Goal: Task Accomplishment & Management: Use online tool/utility

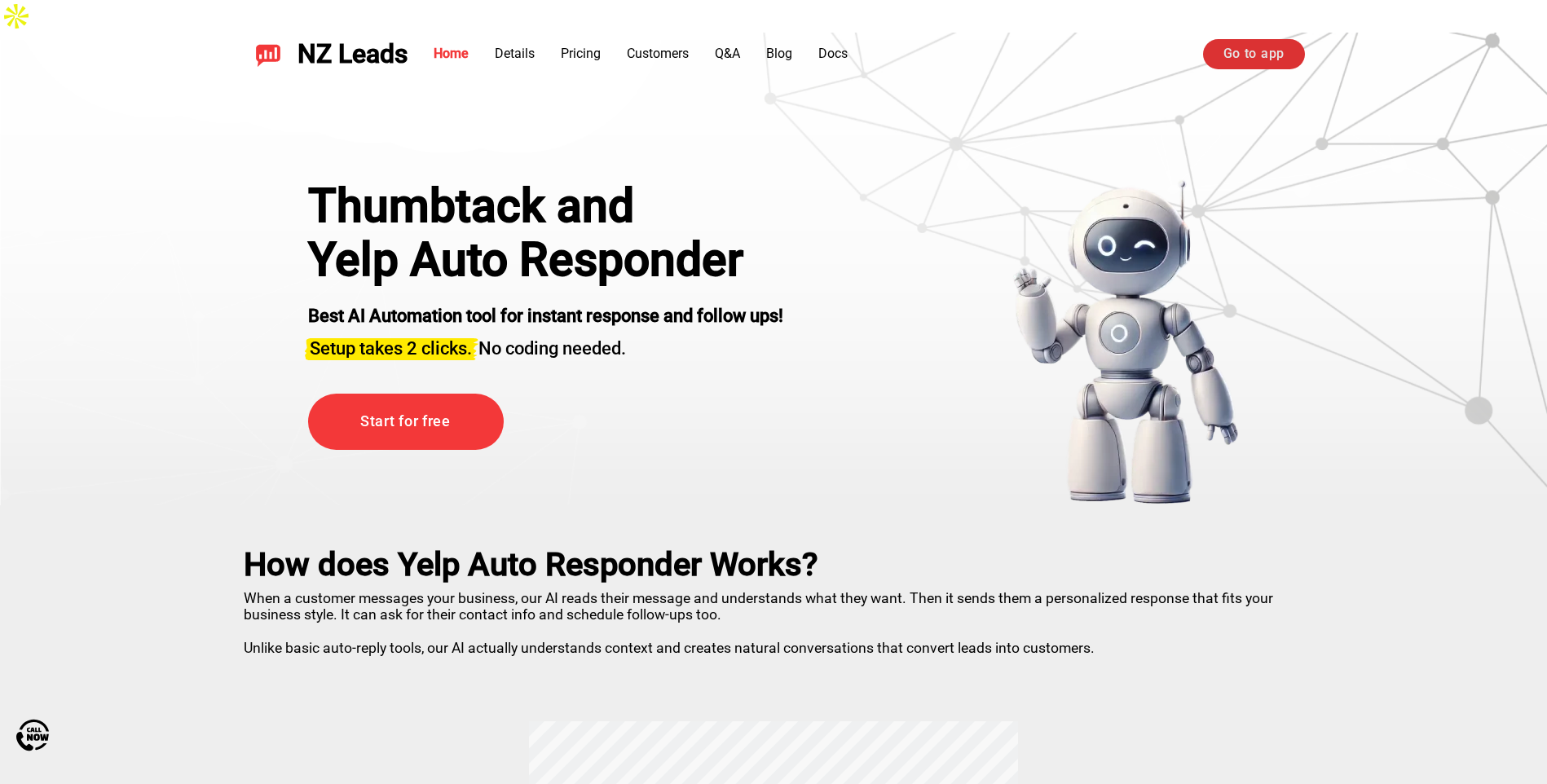
click at [1248, 44] on link "Go to app" at bounding box center [1254, 53] width 102 height 29
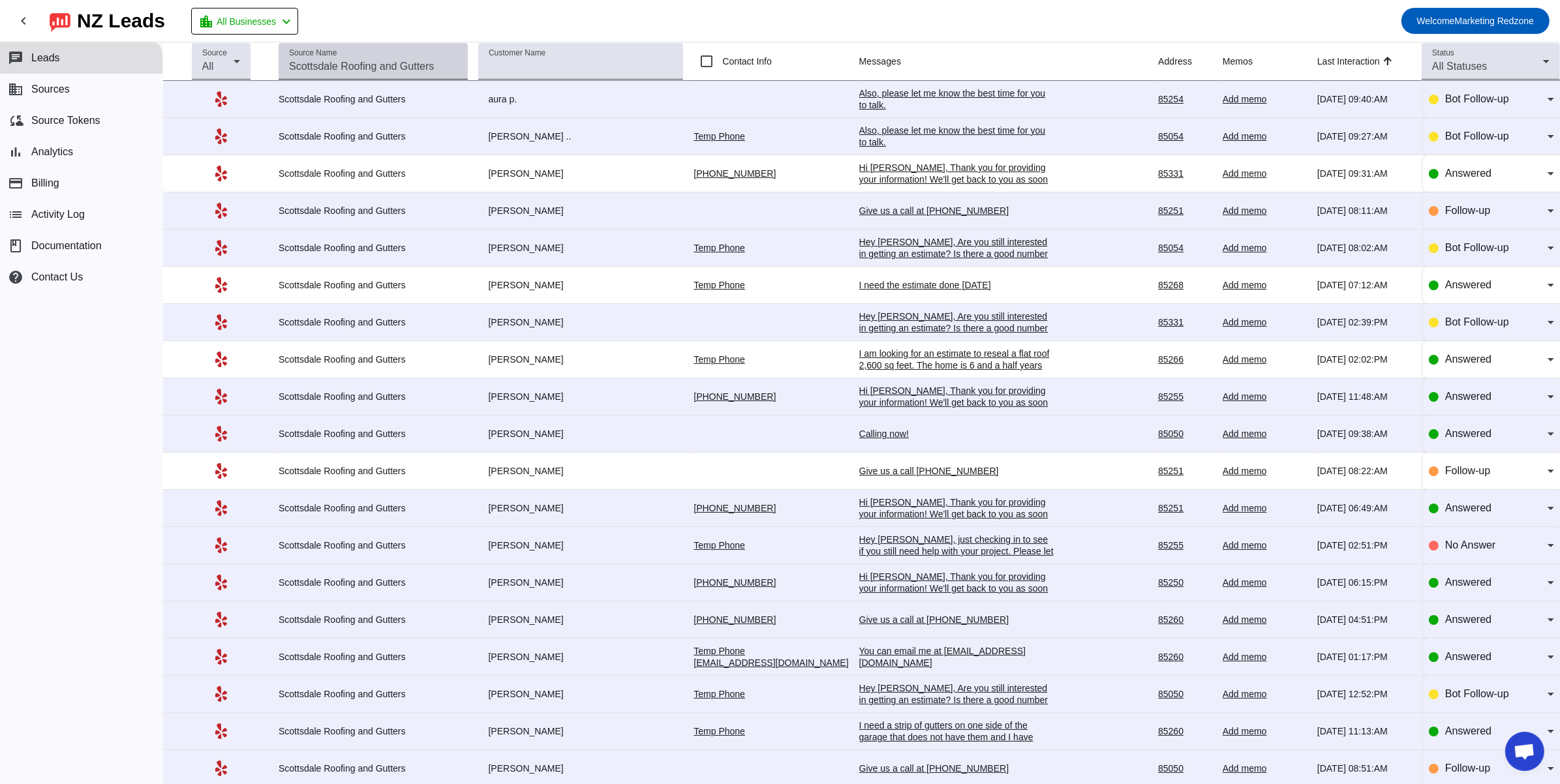
click at [335, 68] on input "Source Name" at bounding box center [373, 66] width 168 height 16
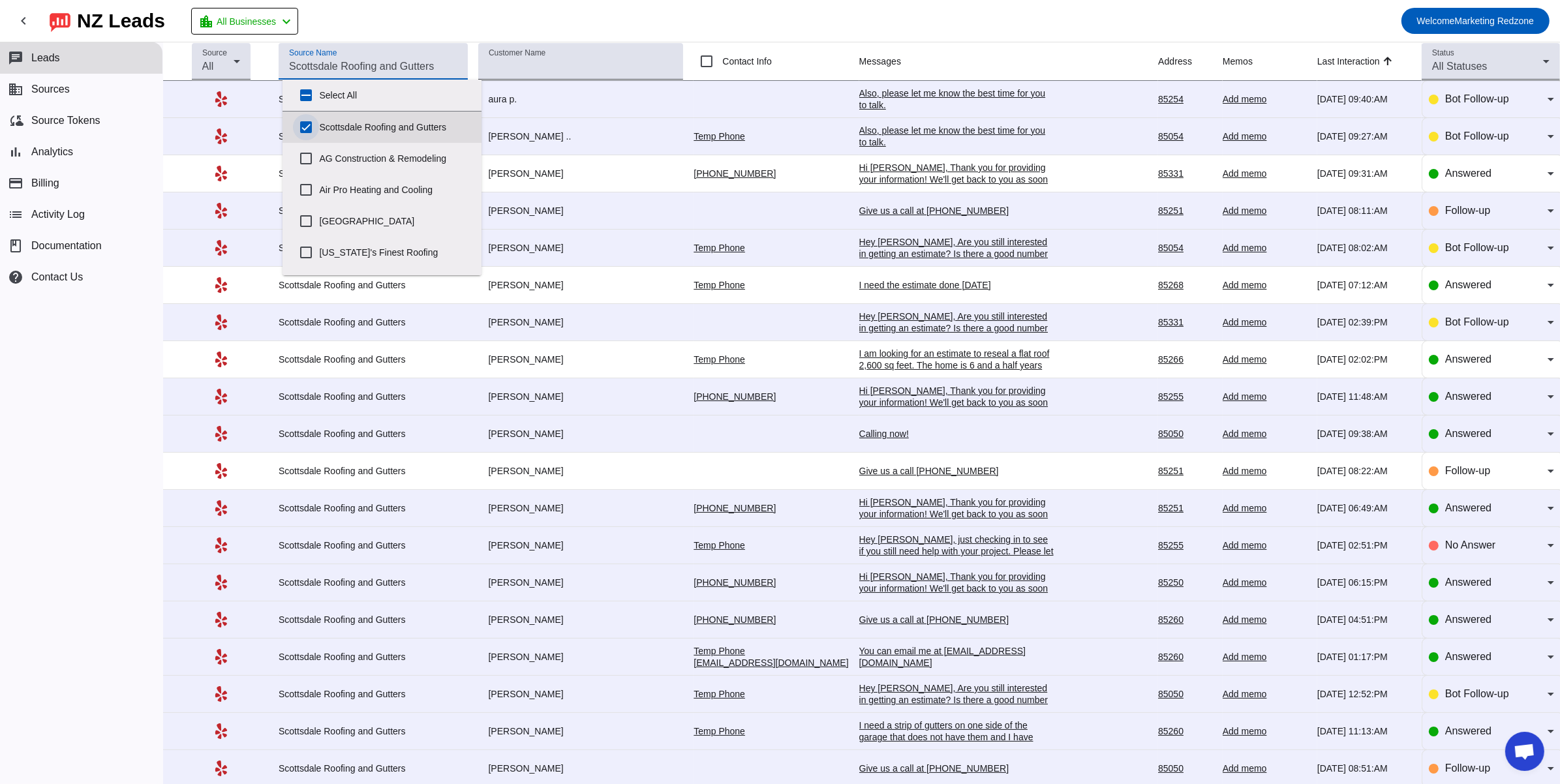
click at [306, 128] on input "Scottsdale Roofing and Gutters" at bounding box center [306, 127] width 26 height 26
checkbox input "false"
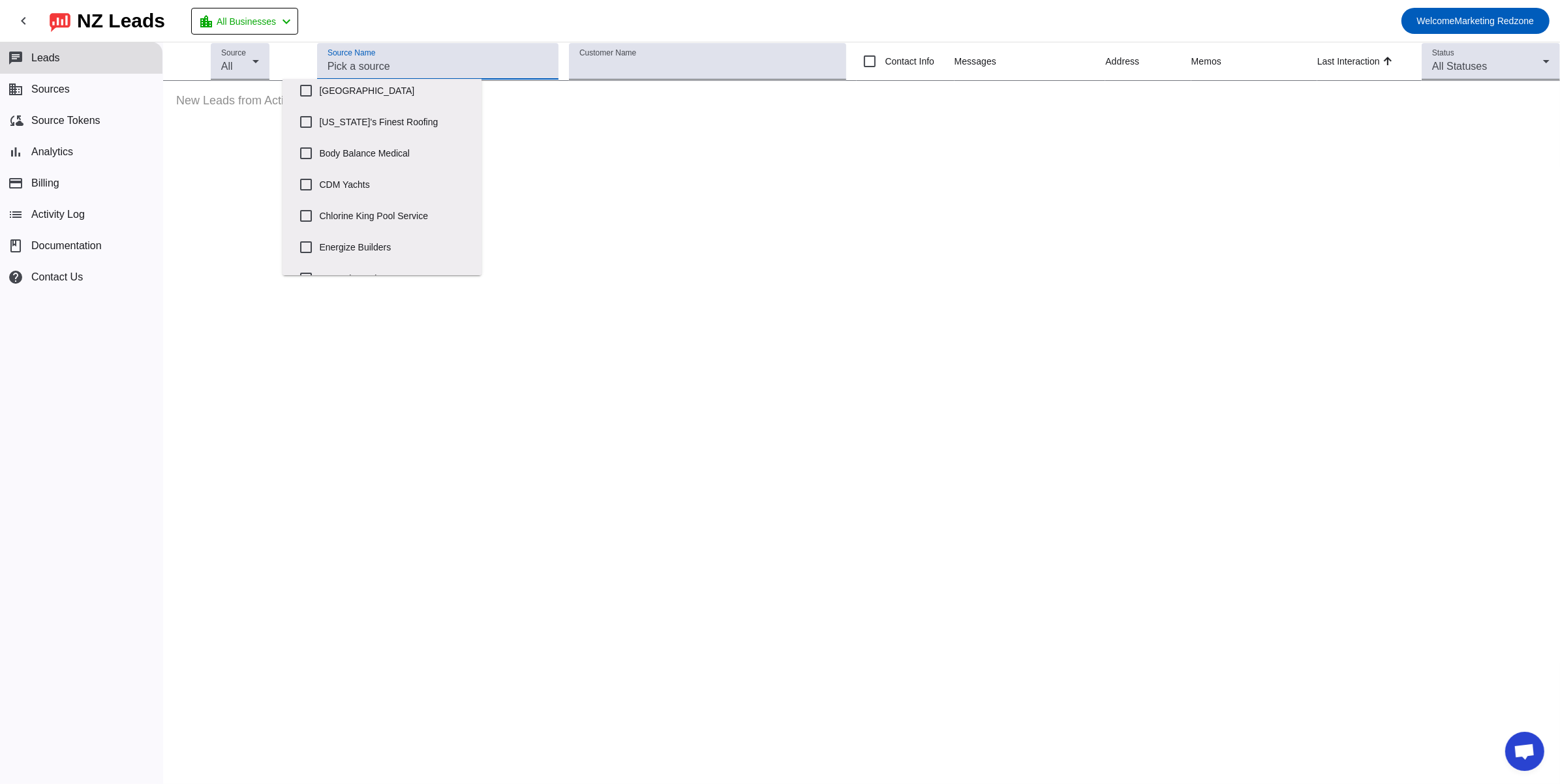
scroll to position [629, 0]
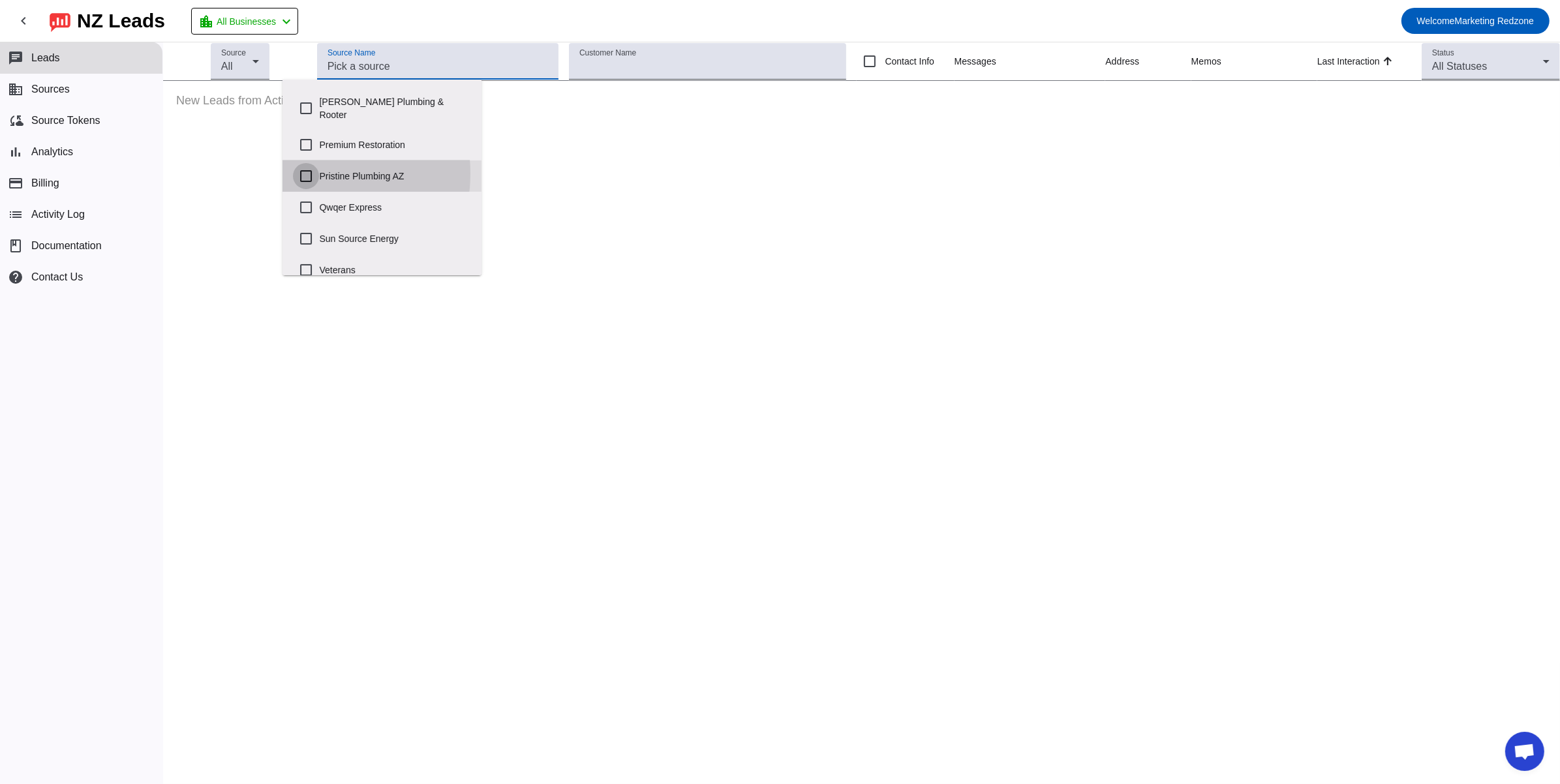
click at [306, 163] on input "Pristine Plumbing AZ" at bounding box center [306, 176] width 26 height 26
checkbox input "true"
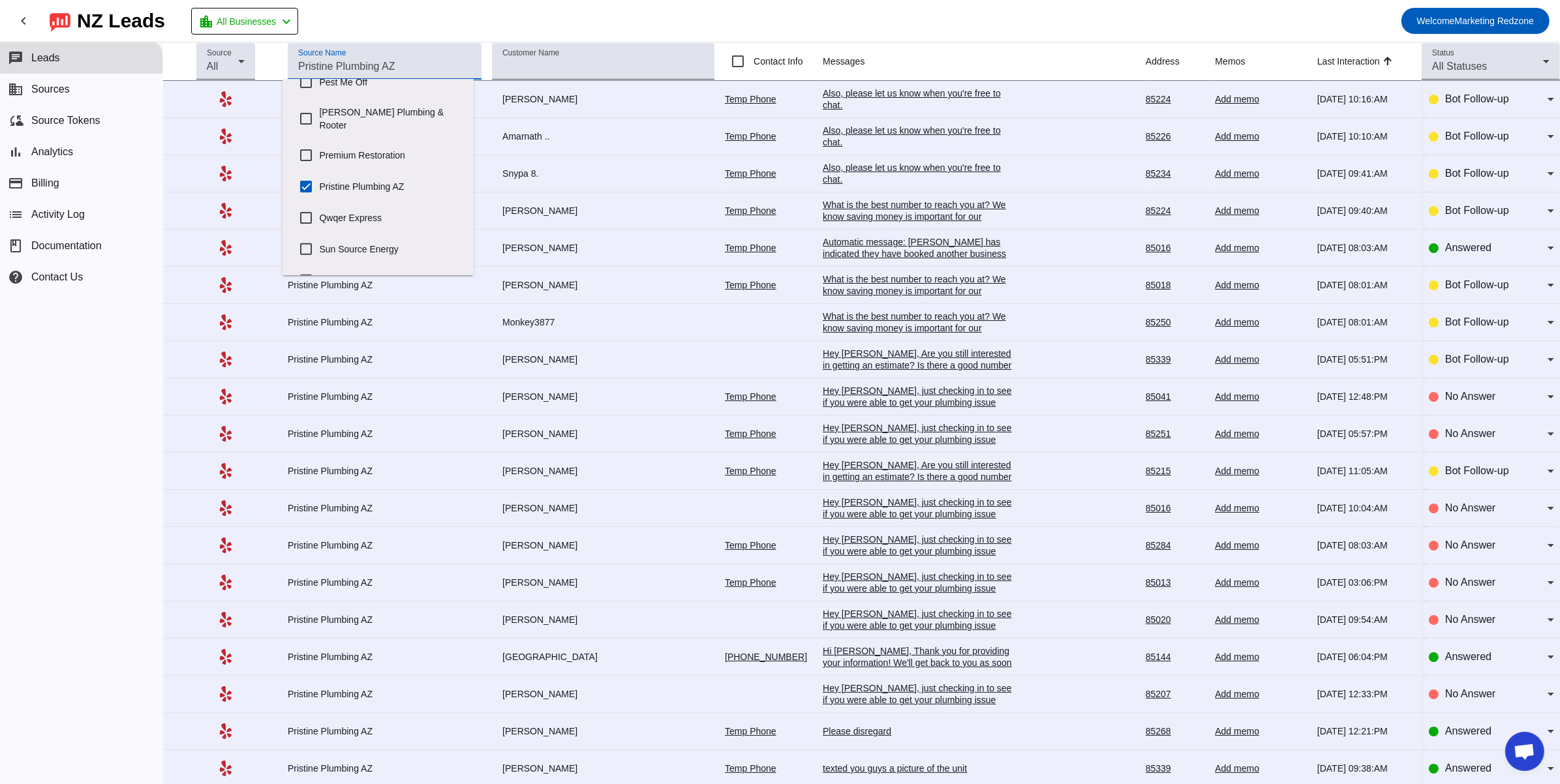
scroll to position [640, 0]
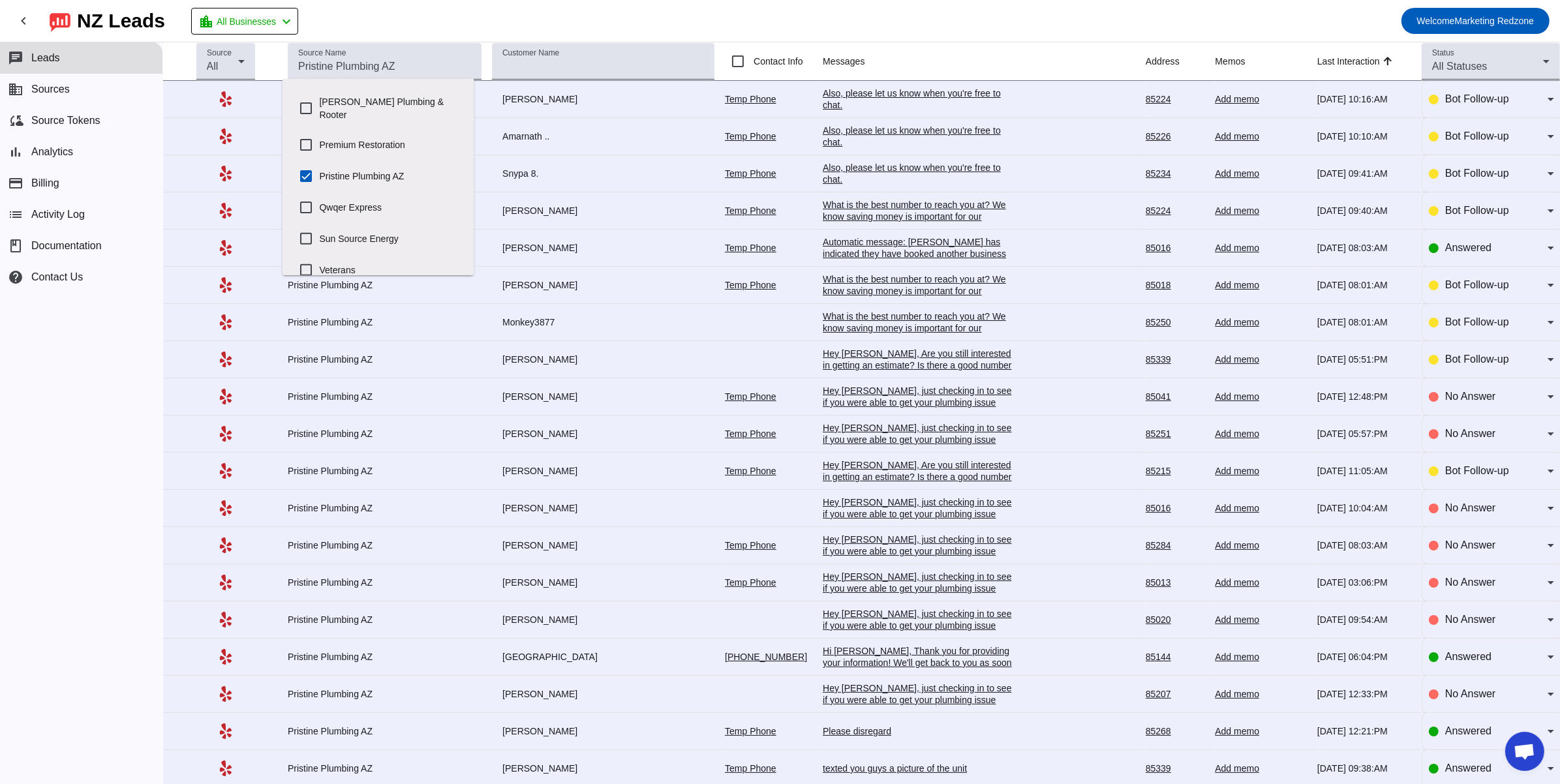
click at [848, 253] on div "Automatic message: [PERSON_NAME] has indicated they have booked another busines…" at bounding box center [920, 254] width 196 height 35
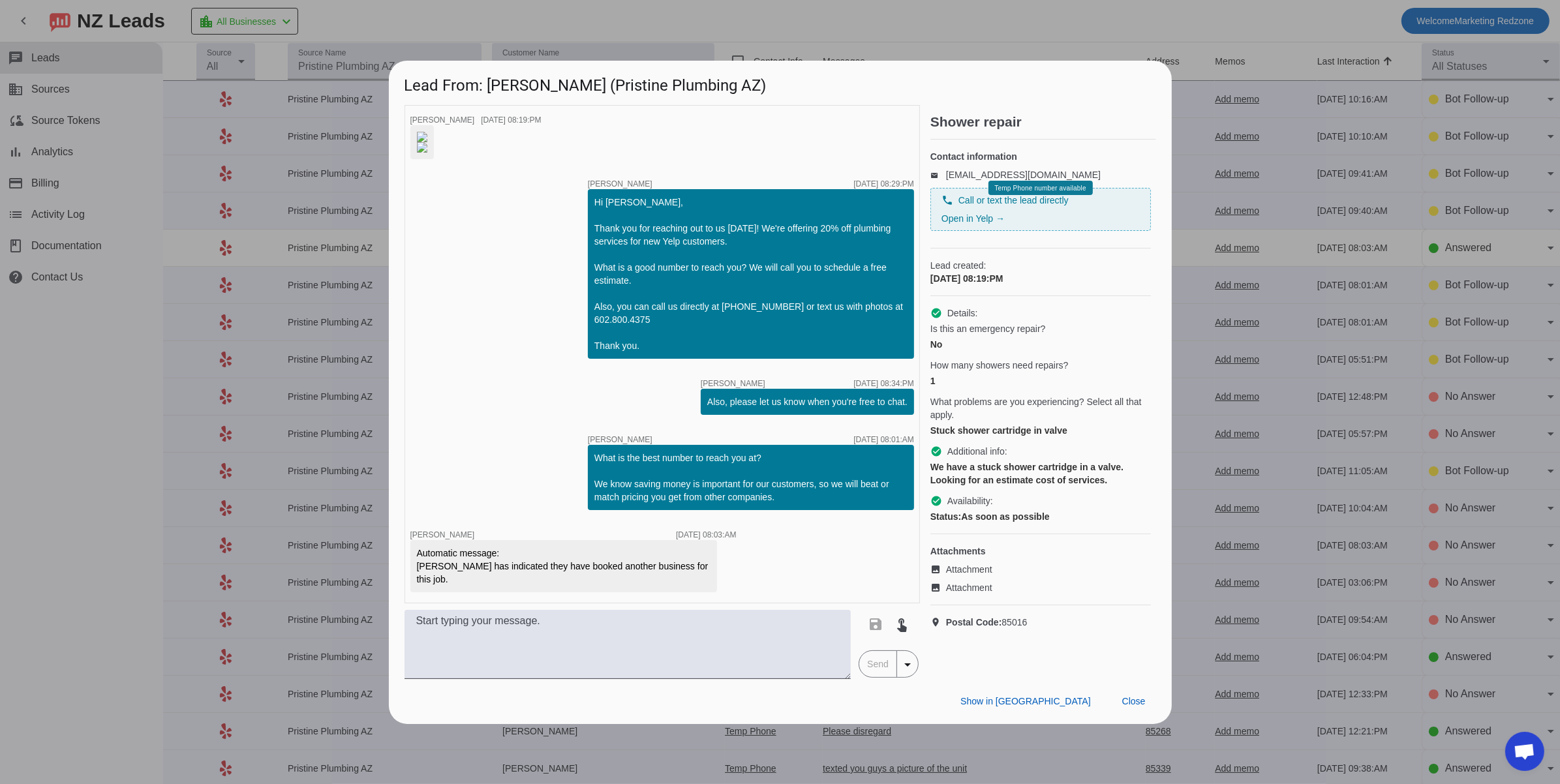
scroll to position [54, 0]
click at [1141, 706] on span "Close" at bounding box center [1133, 701] width 23 height 11
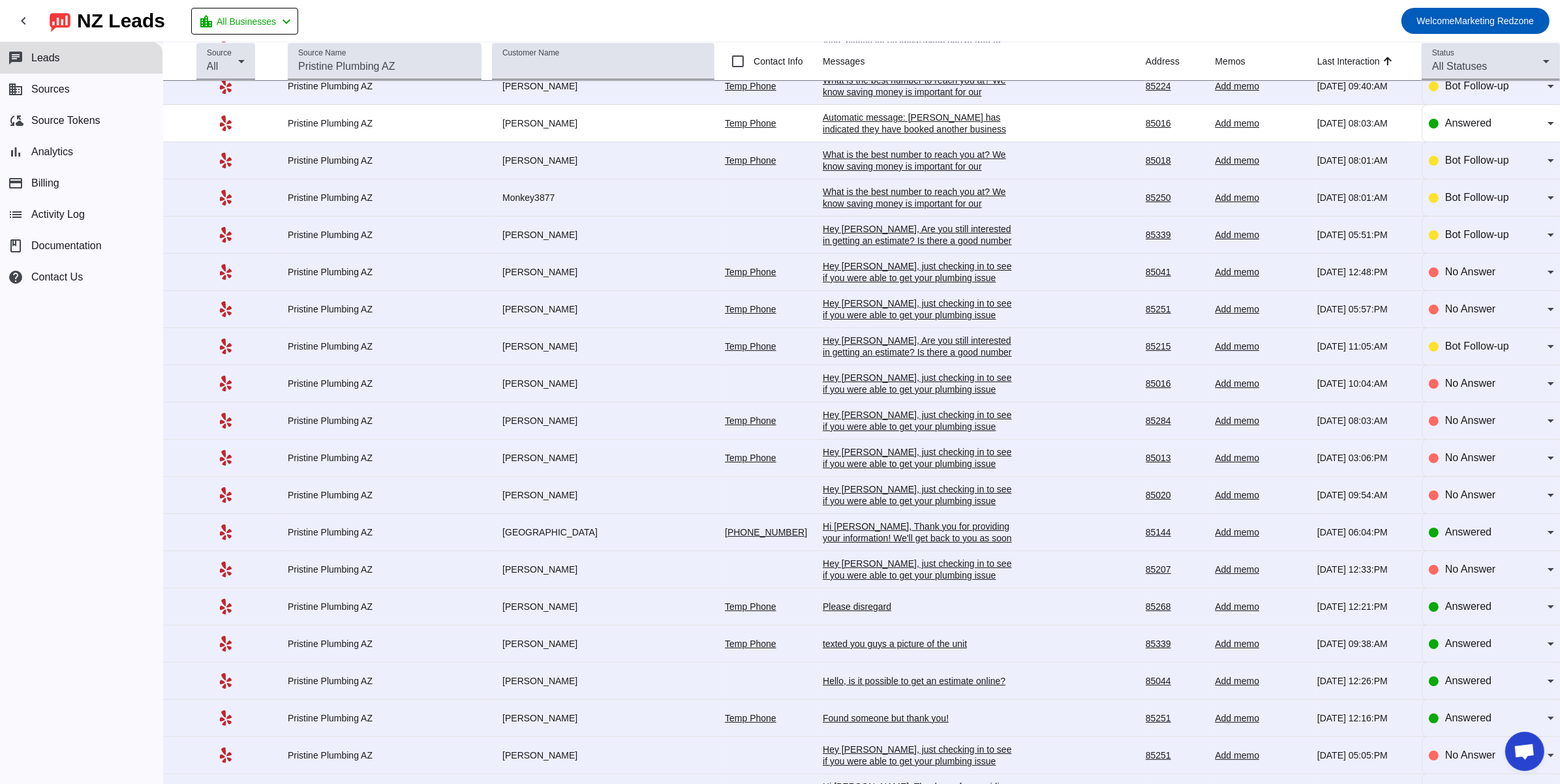
scroll to position [202, 0]
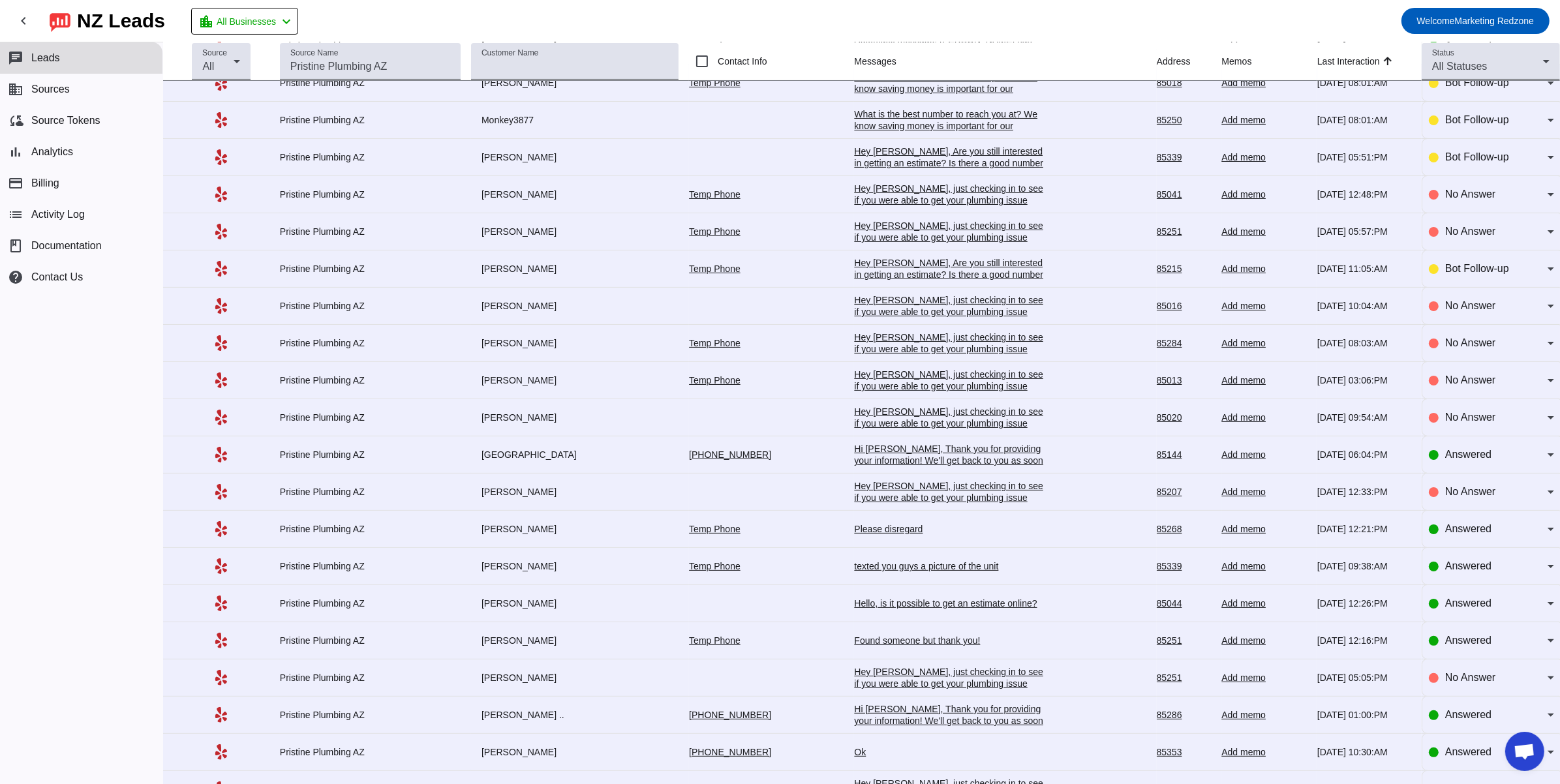
click at [891, 462] on div "Hi [PERSON_NAME], Thank you for providing your information! We'll get back to y…" at bounding box center [951, 460] width 196 height 35
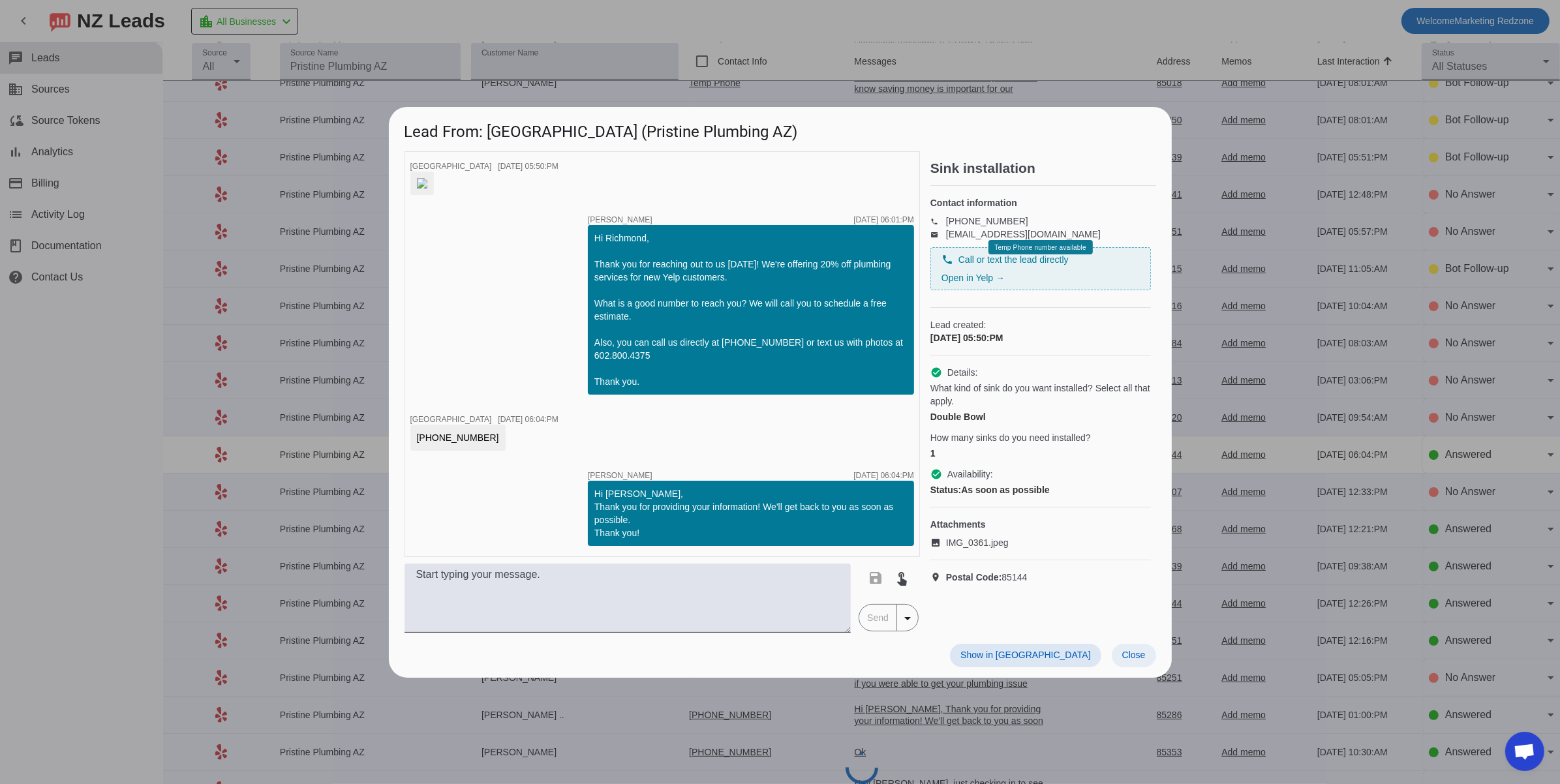
scroll to position [0, 0]
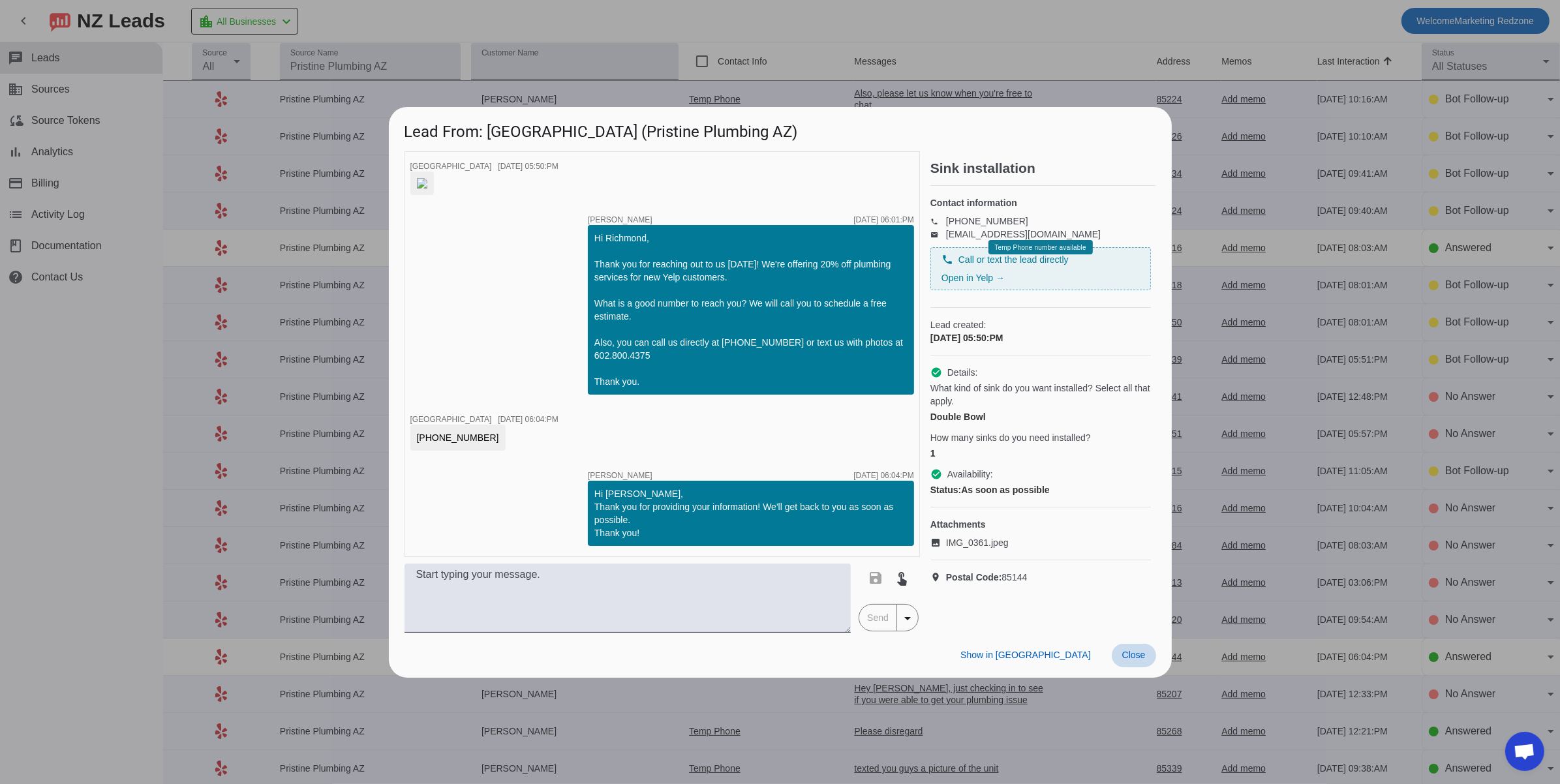
click at [1140, 660] on span "Close" at bounding box center [1133, 655] width 23 height 11
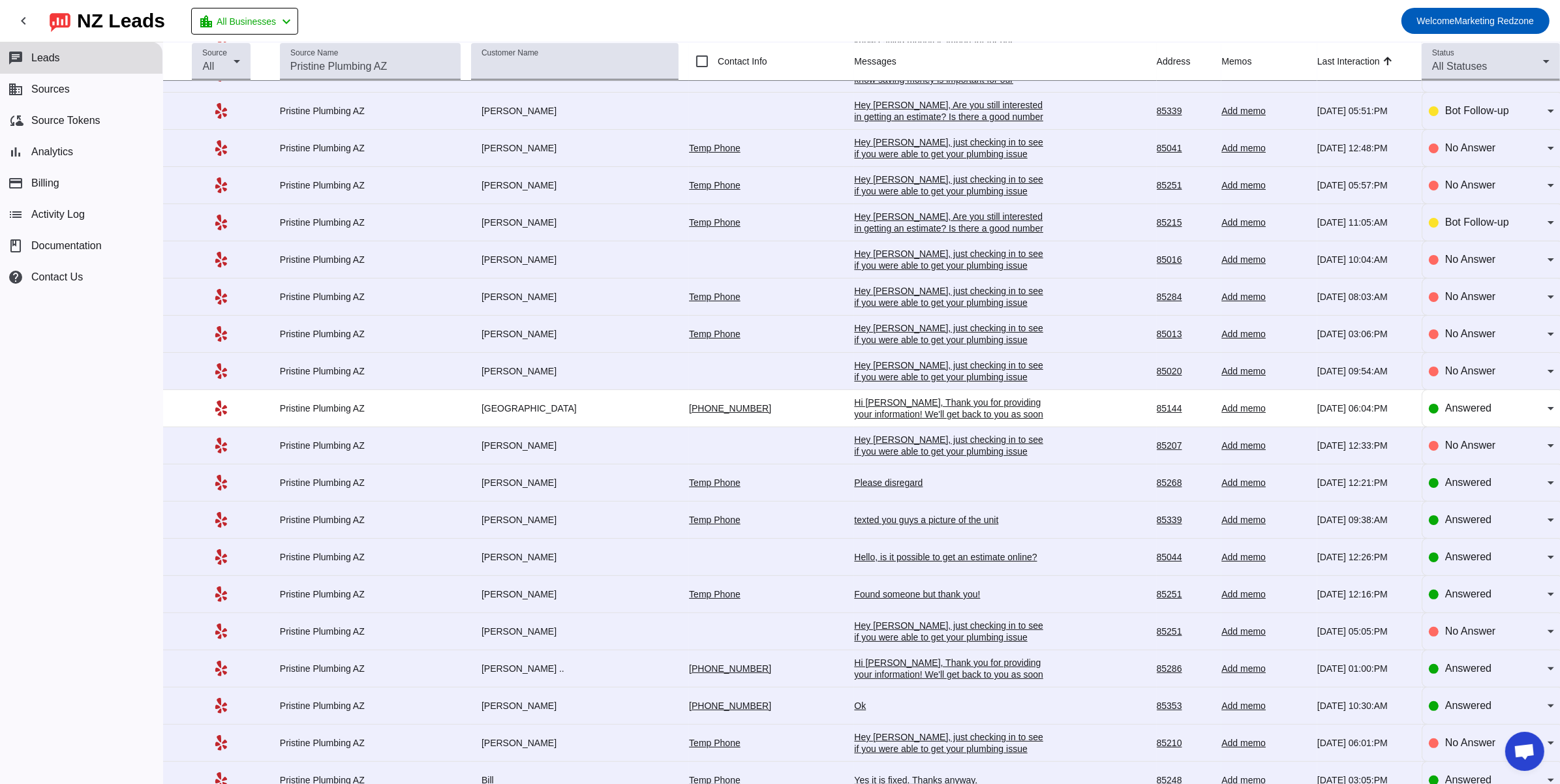
scroll to position [298, 0]
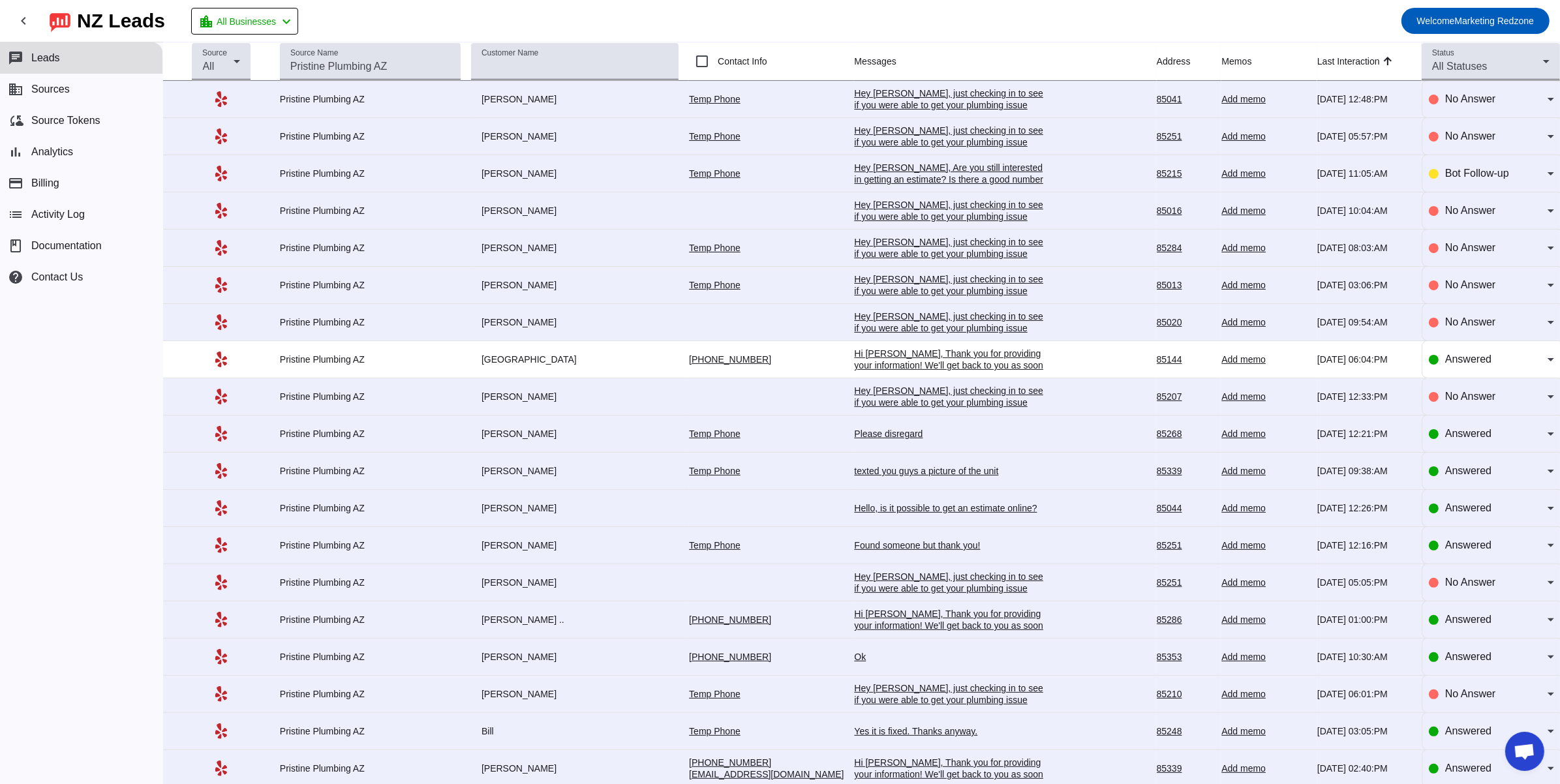
click at [854, 437] on div "Please disregard" at bounding box center [951, 434] width 196 height 12
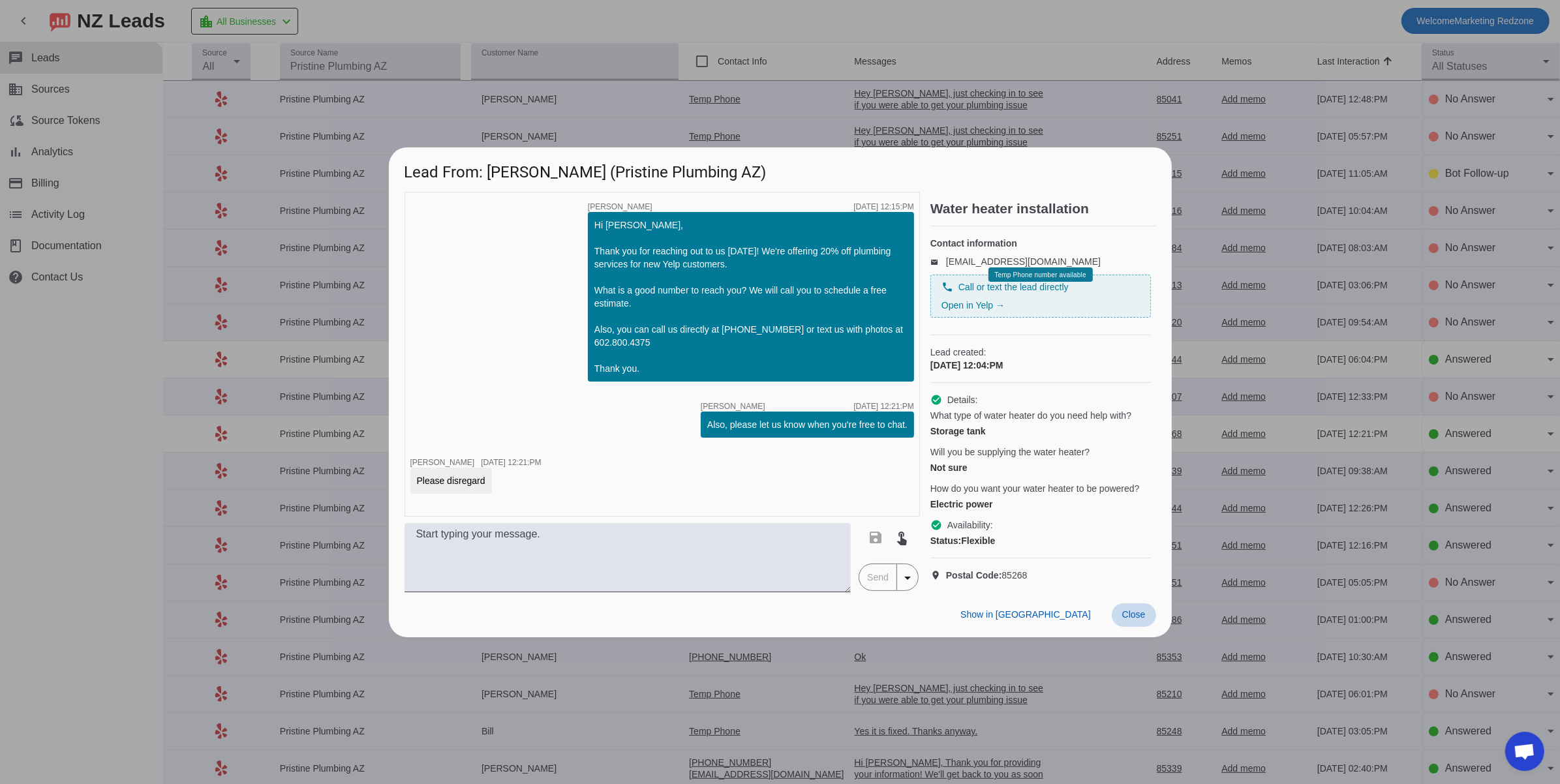
click at [1137, 619] on span "Close" at bounding box center [1133, 615] width 23 height 11
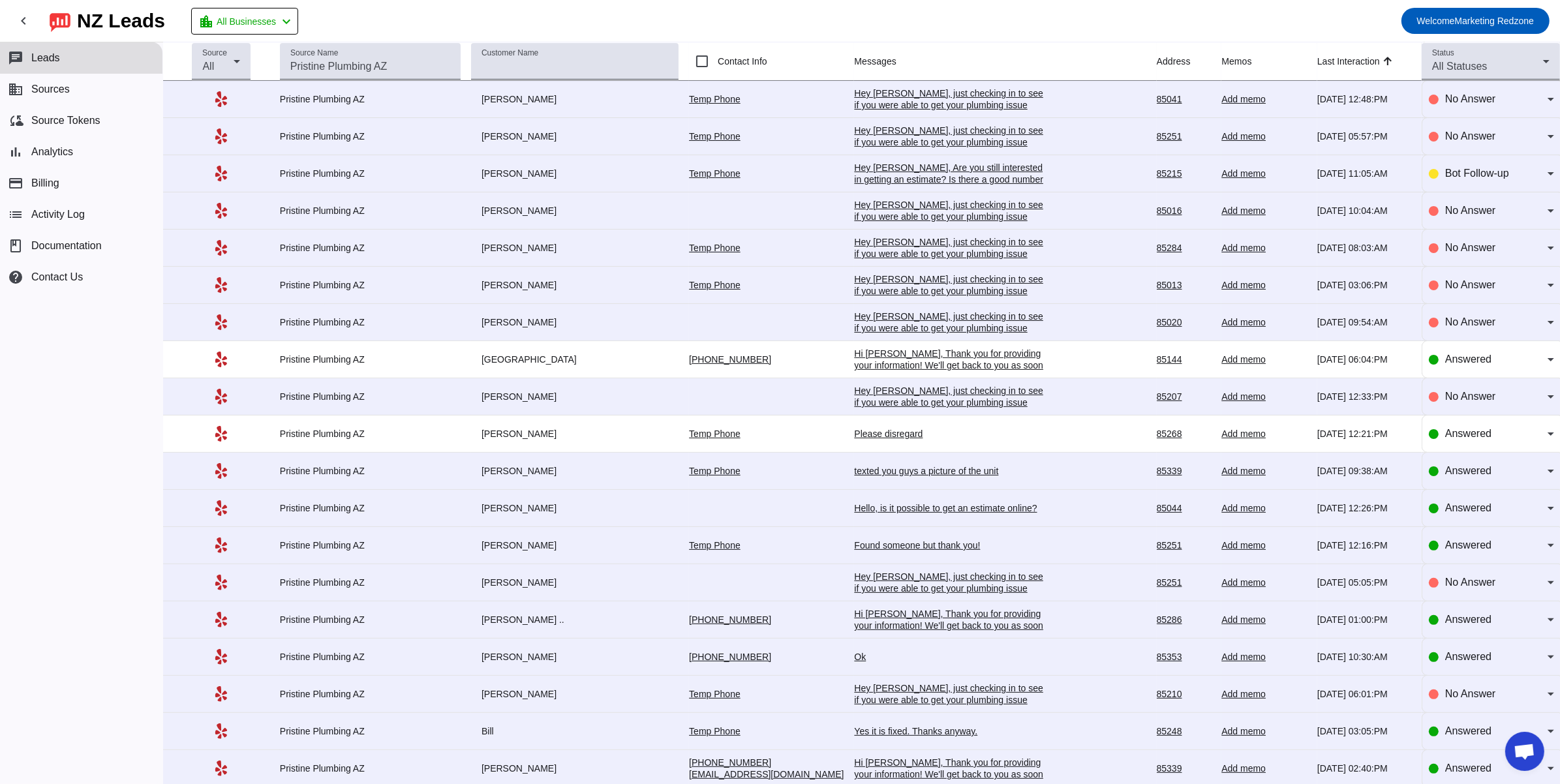
click at [885, 475] on div "texted you guys a picture of the unit" at bounding box center [951, 471] width 196 height 12
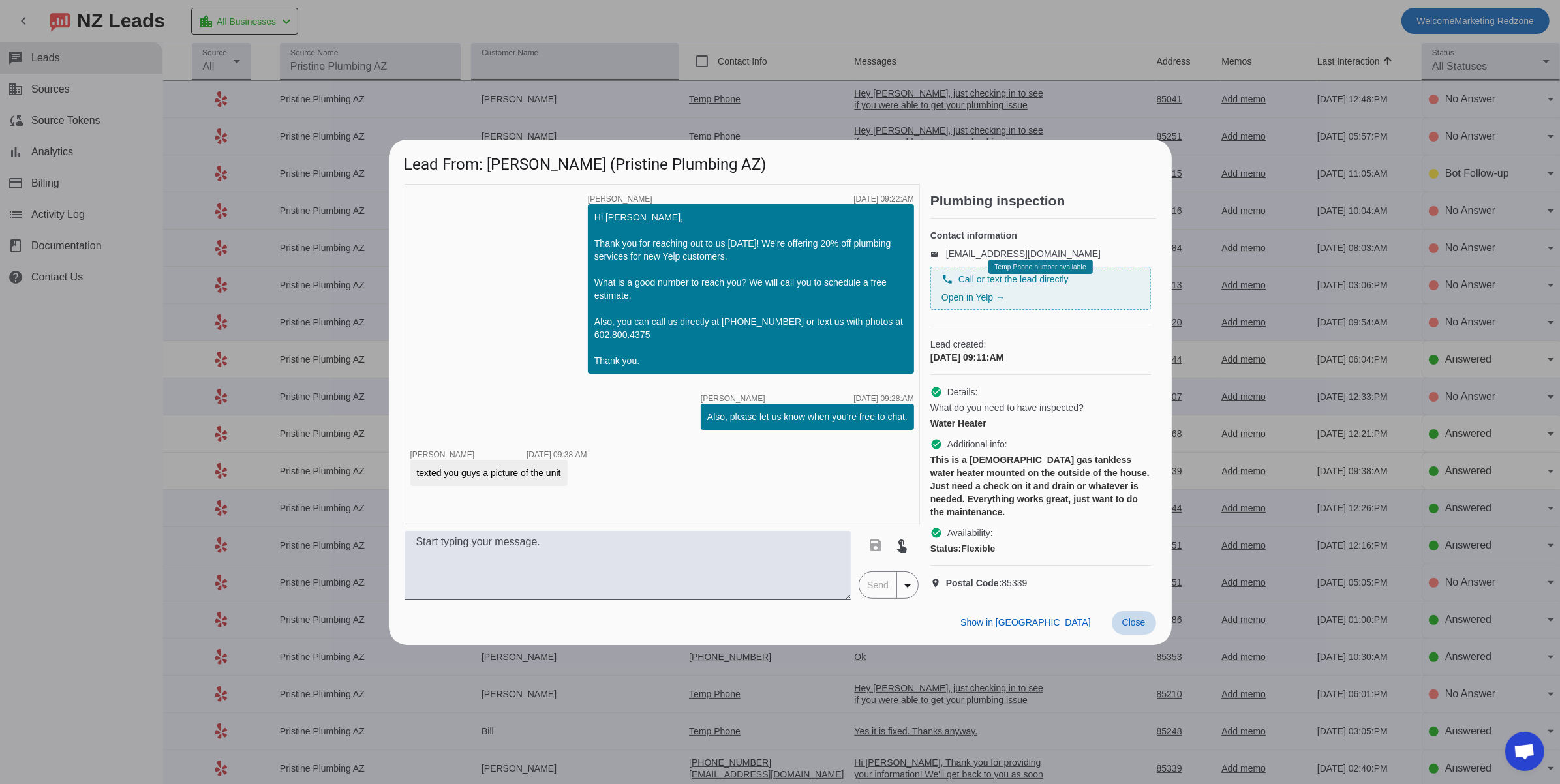
click at [1132, 628] on span "Close" at bounding box center [1133, 622] width 23 height 11
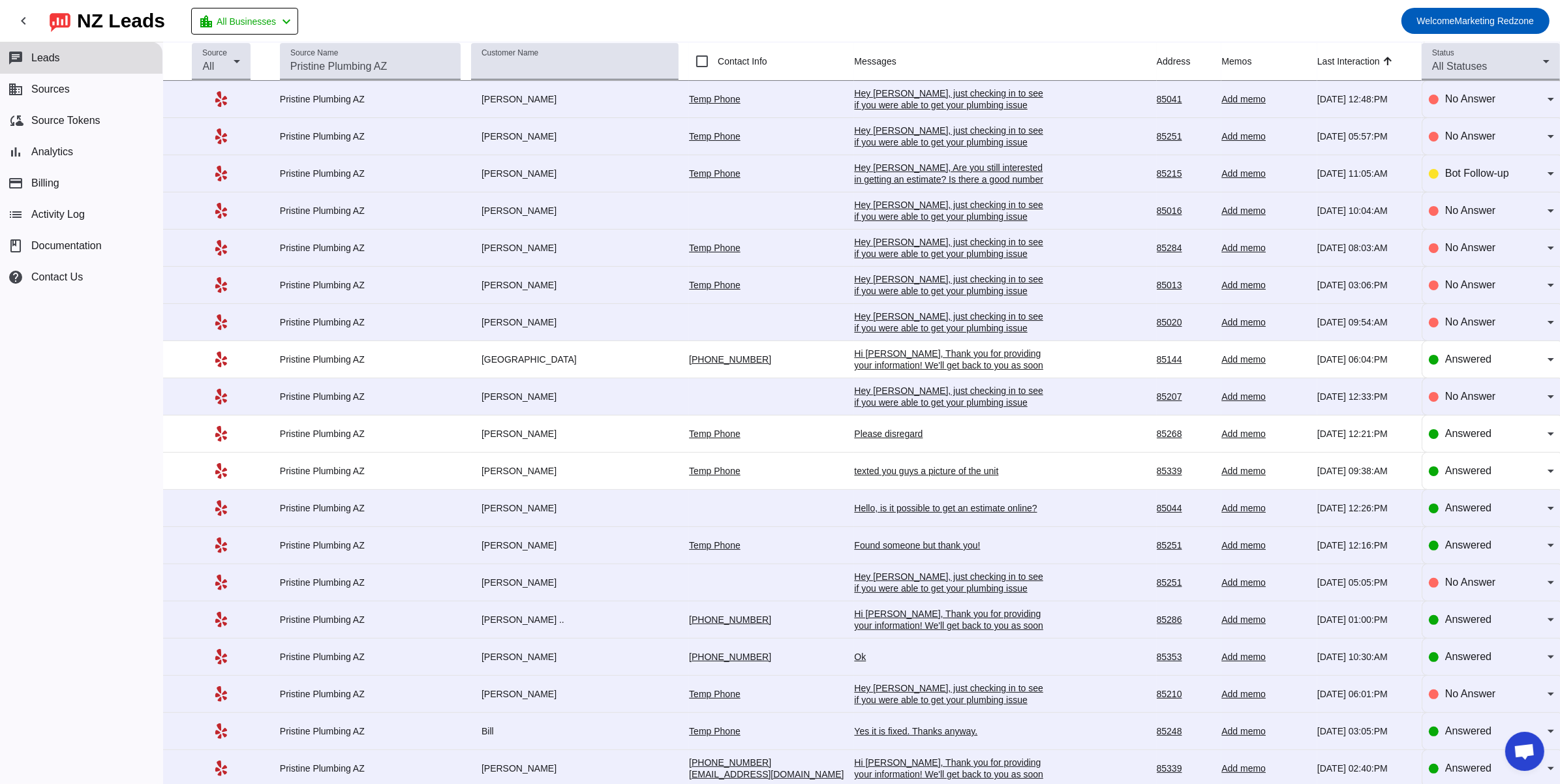
click at [873, 513] on div "Hello, is it possible to get an estimate online?" at bounding box center [951, 508] width 196 height 12
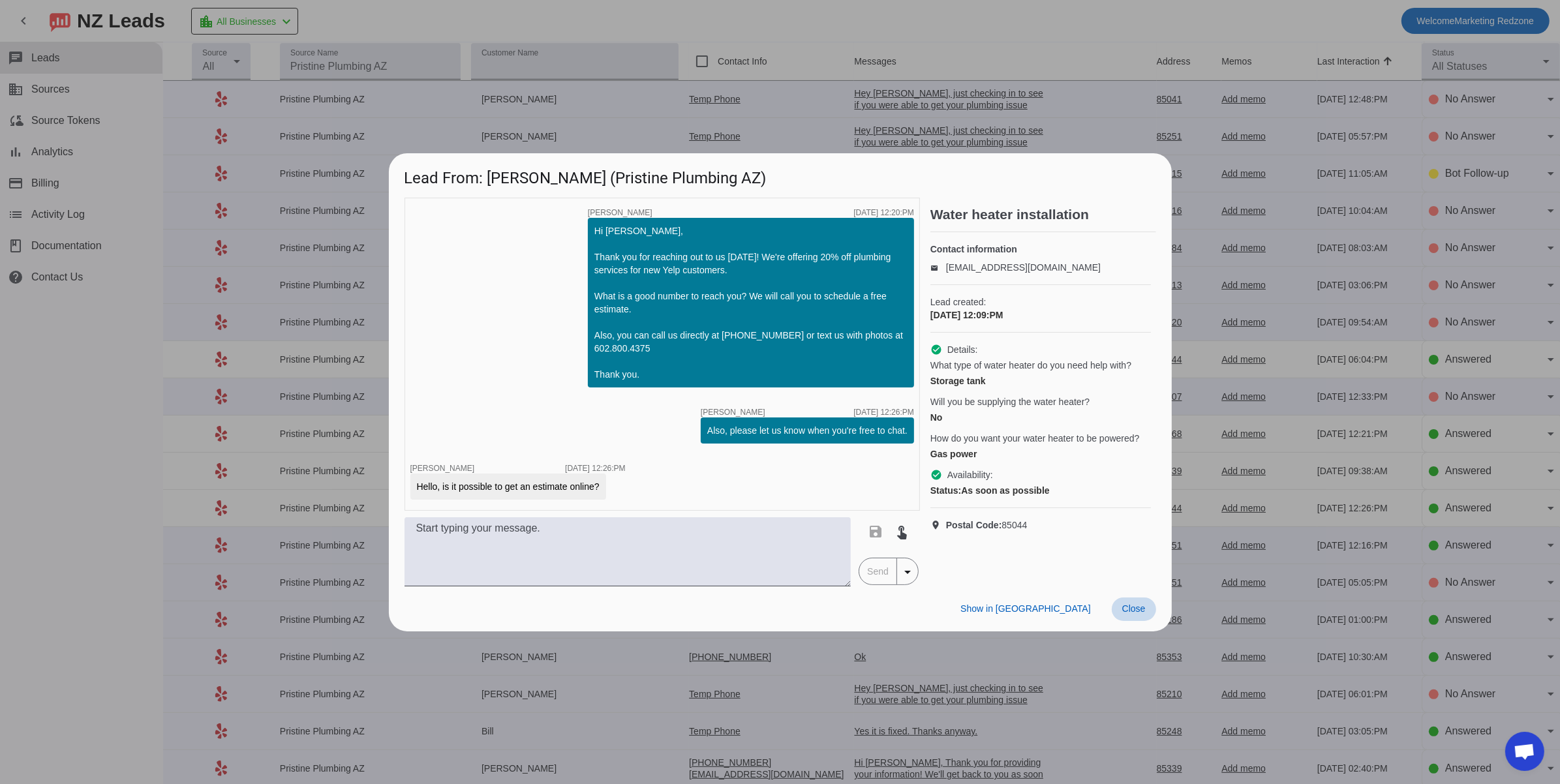
click at [1122, 604] on span "Close" at bounding box center [1133, 609] width 23 height 11
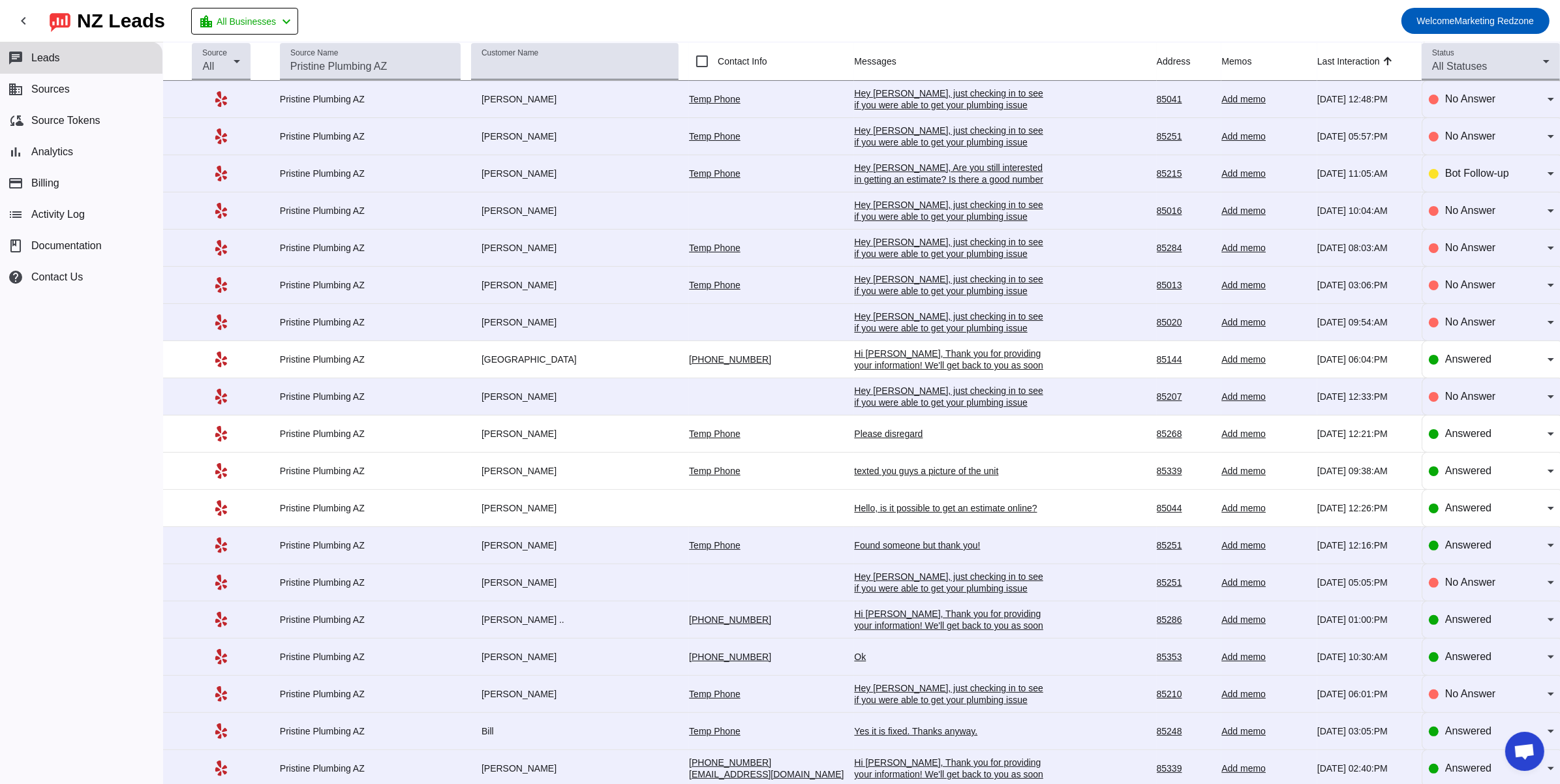
click at [905, 625] on div "Hi [PERSON_NAME], Thank you for providing your information! We'll get back to y…" at bounding box center [951, 625] width 196 height 35
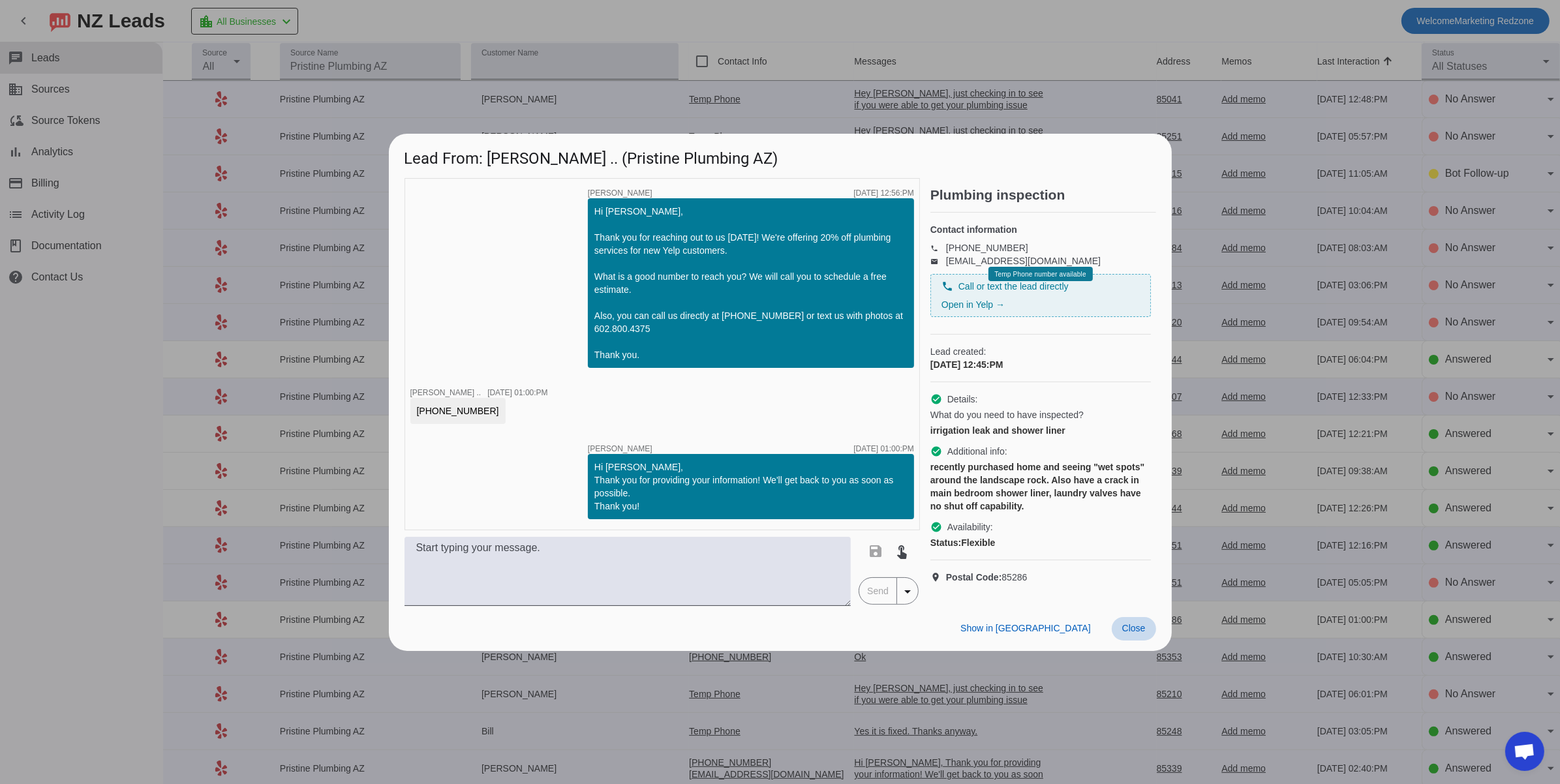
click at [1138, 631] on span "Close" at bounding box center [1133, 628] width 23 height 11
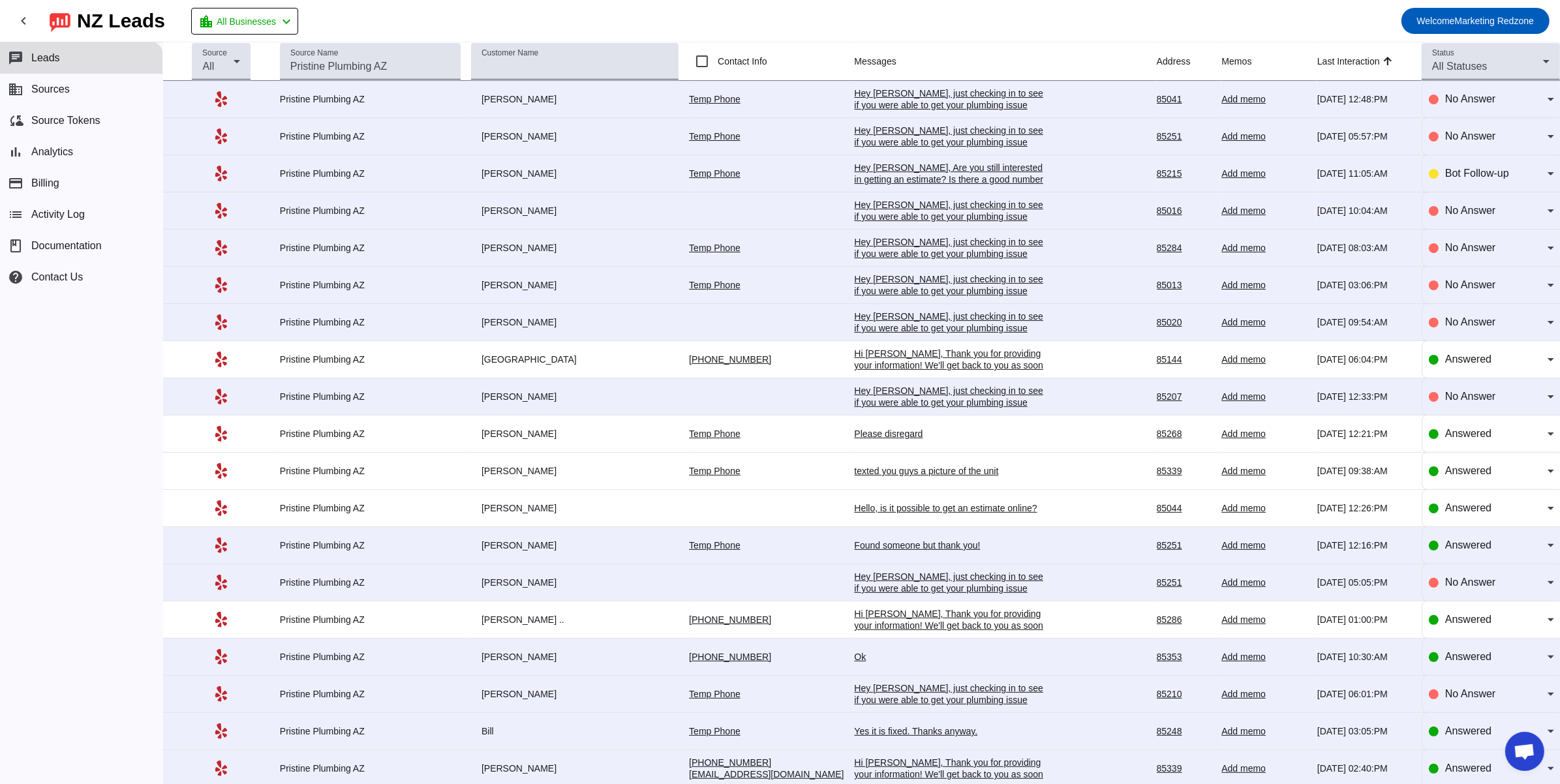
click at [854, 661] on div "Ok" at bounding box center [951, 657] width 196 height 12
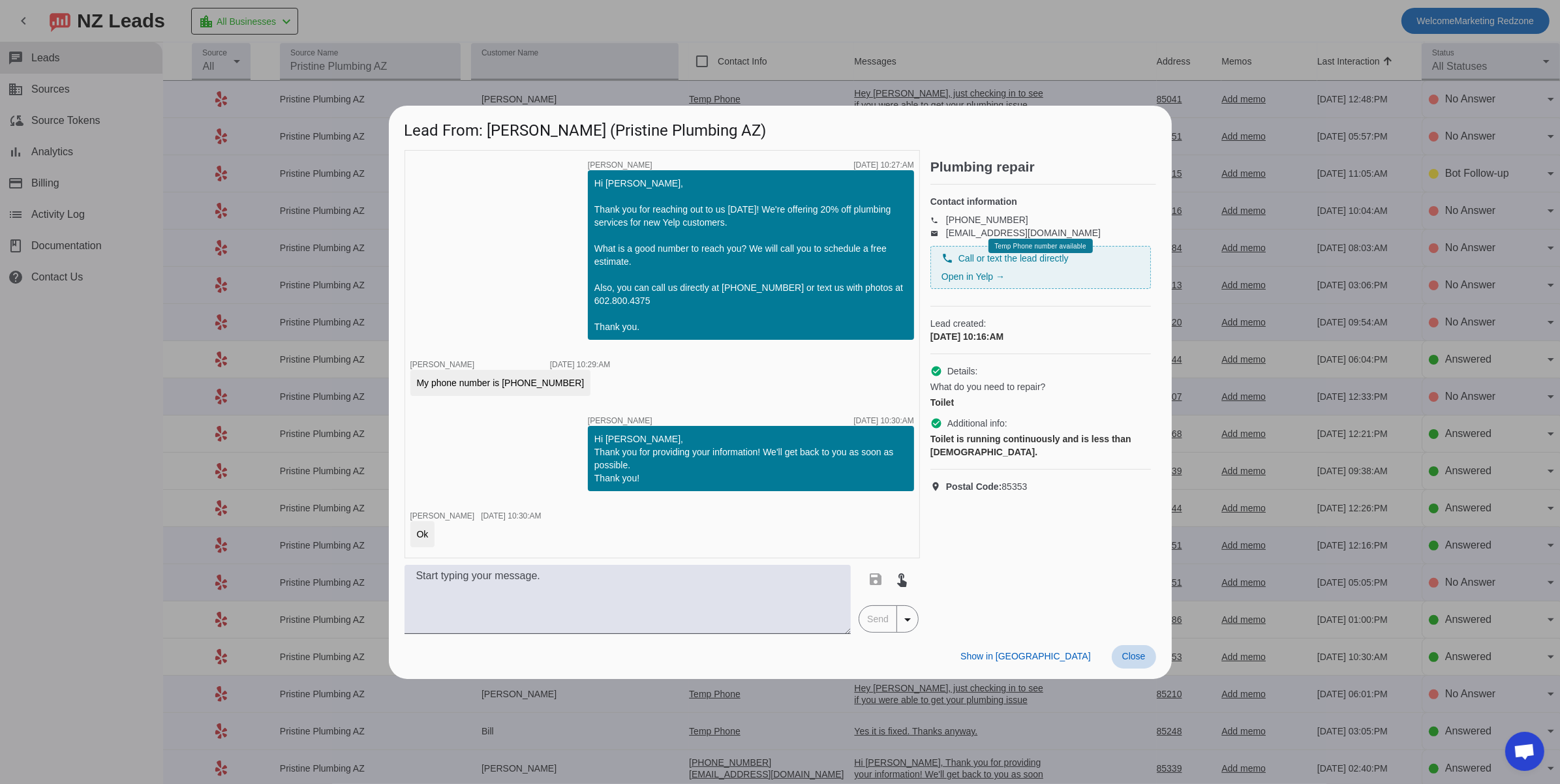
click at [1140, 655] on span "Close" at bounding box center [1133, 656] width 23 height 11
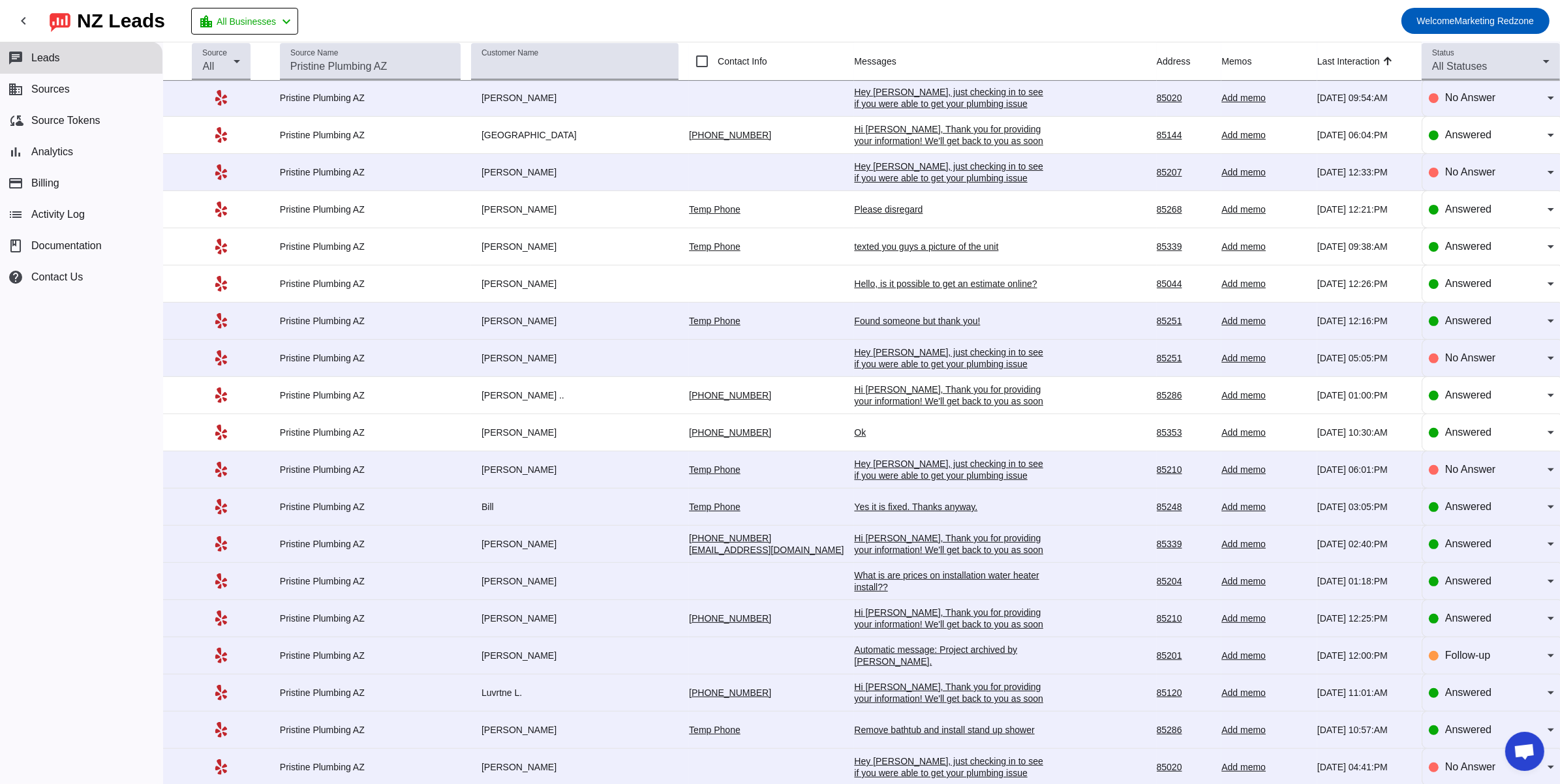
scroll to position [539, 0]
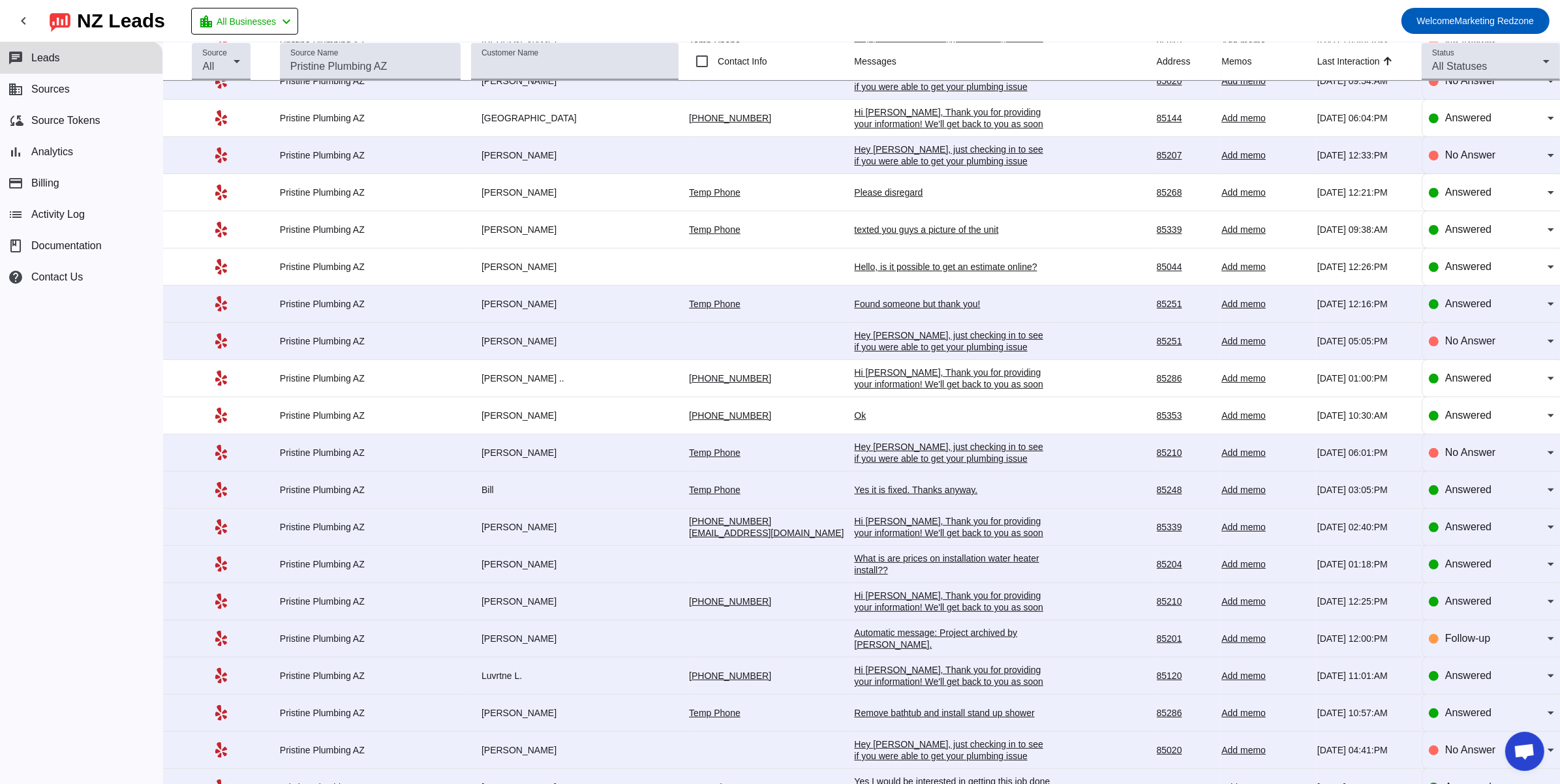
click at [910, 495] on div "Yes it is fixed. Thanks anyway." at bounding box center [951, 490] width 196 height 12
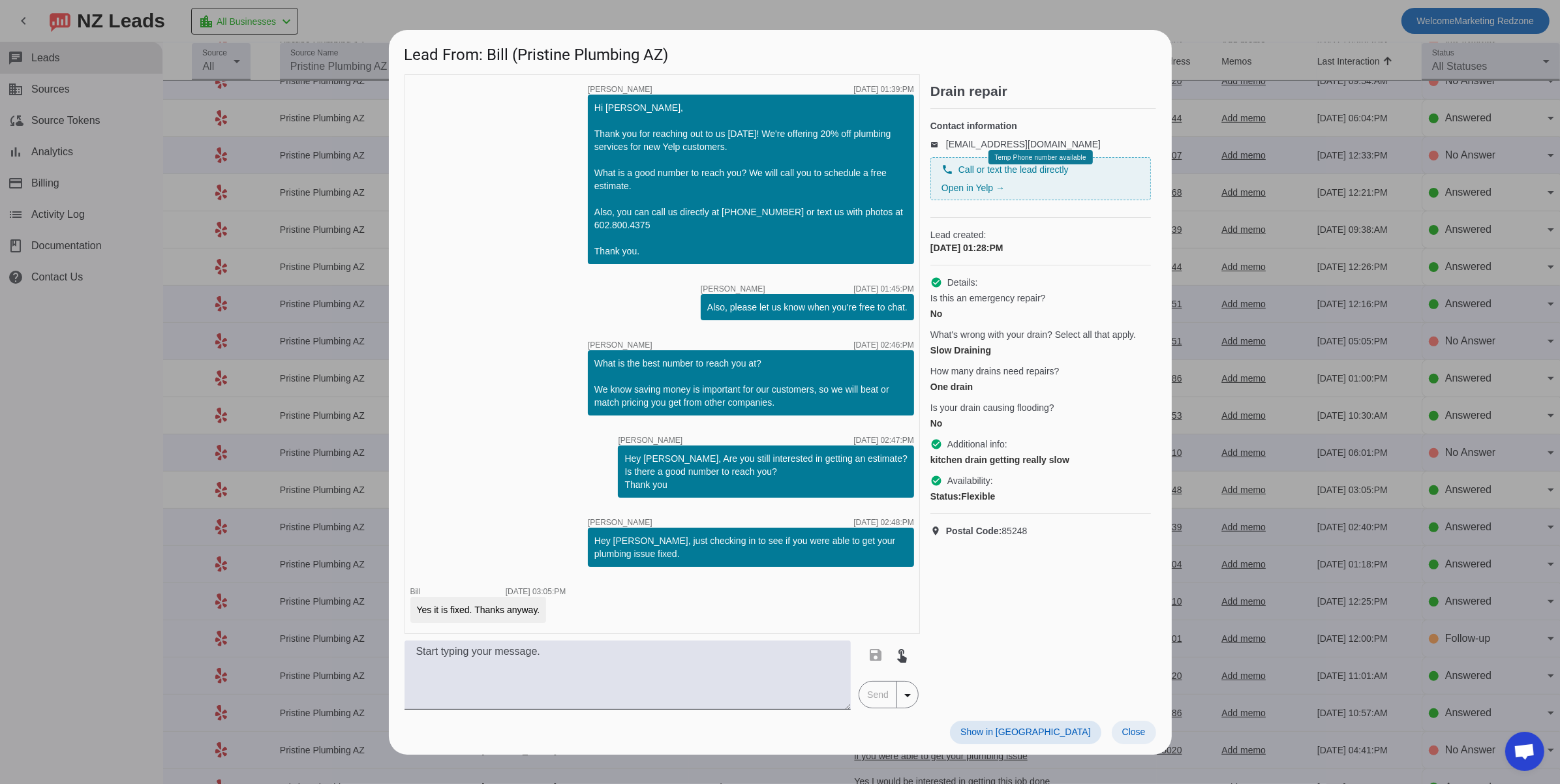
click at [1132, 732] on span "Close" at bounding box center [1133, 732] width 23 height 11
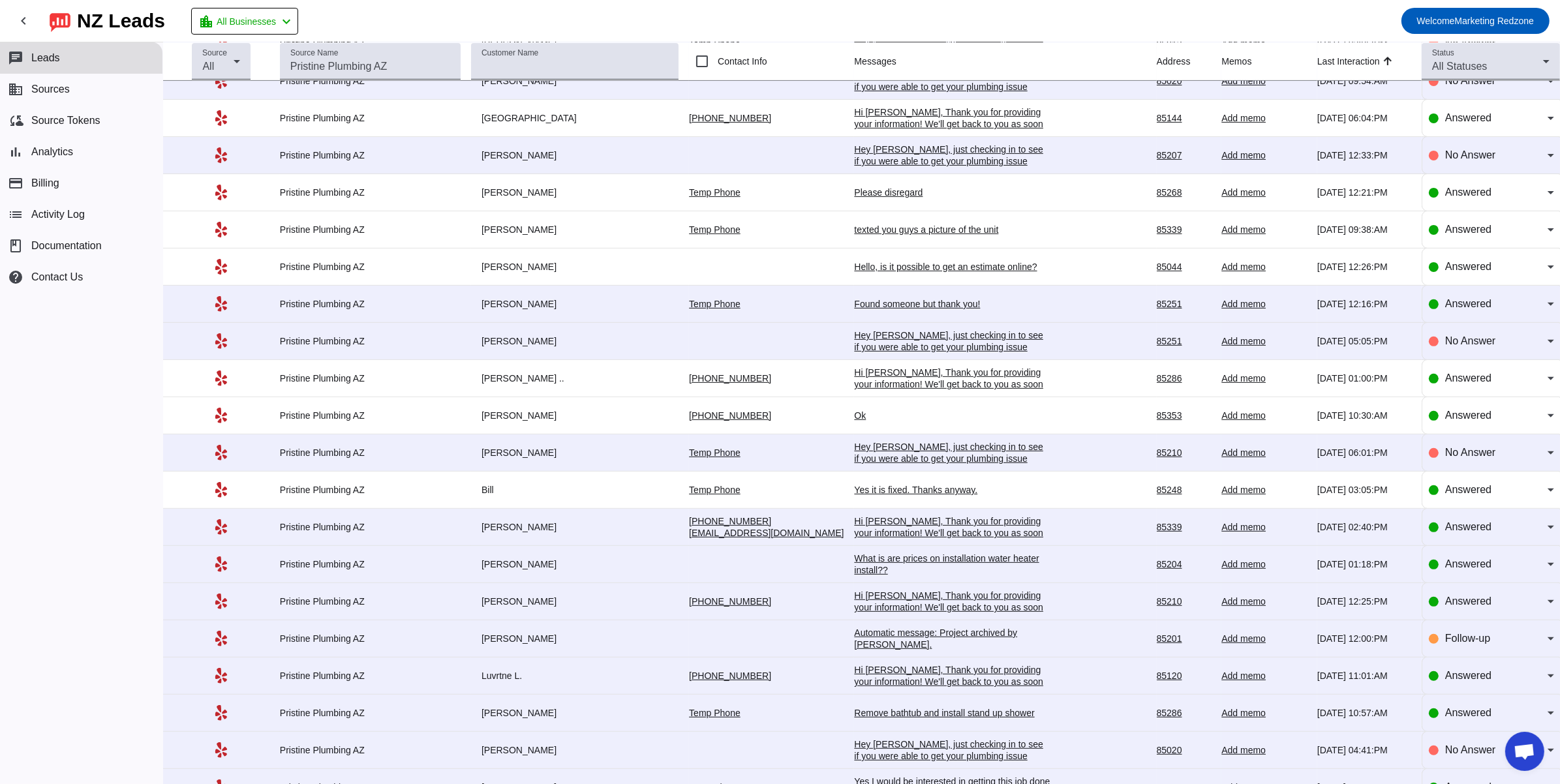
click at [854, 571] on div "What is are prices on installation water heater install??" at bounding box center [951, 563] width 196 height 23
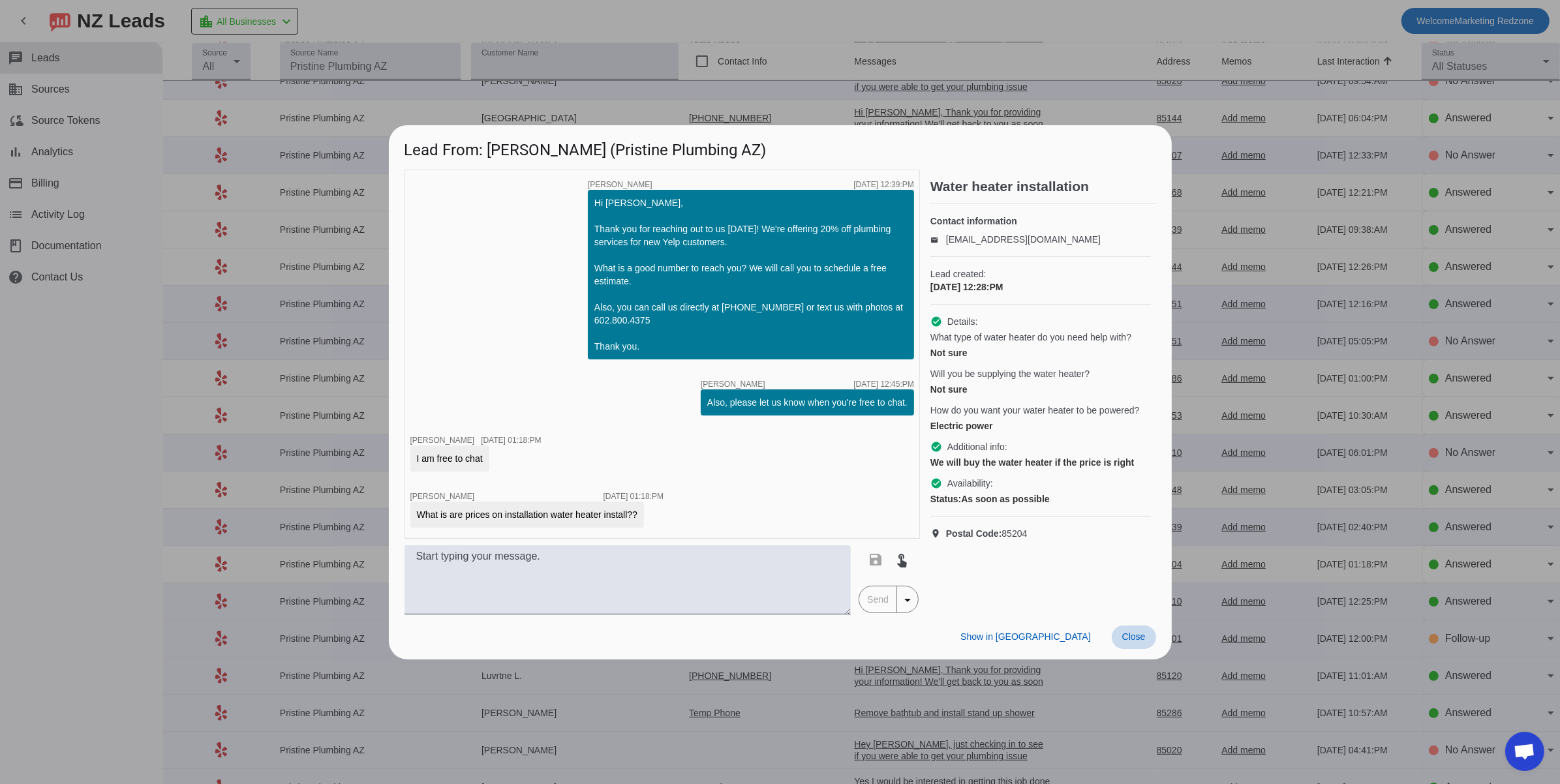
click at [1125, 632] on span "Close" at bounding box center [1133, 637] width 23 height 11
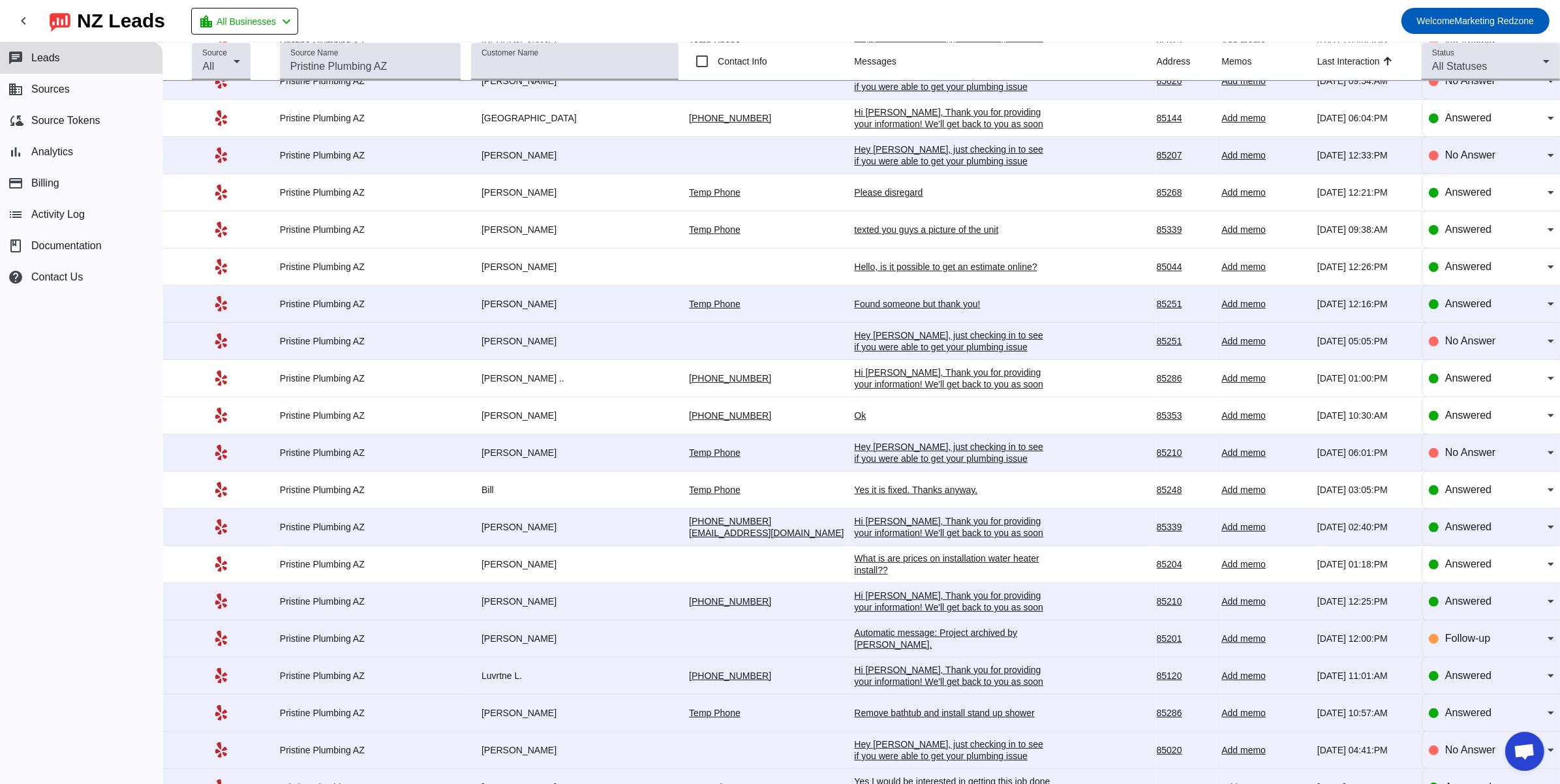
click at [865, 681] on div "Hi [PERSON_NAME], Thank you for providing your information! We'll get back to y…" at bounding box center [951, 681] width 196 height 35
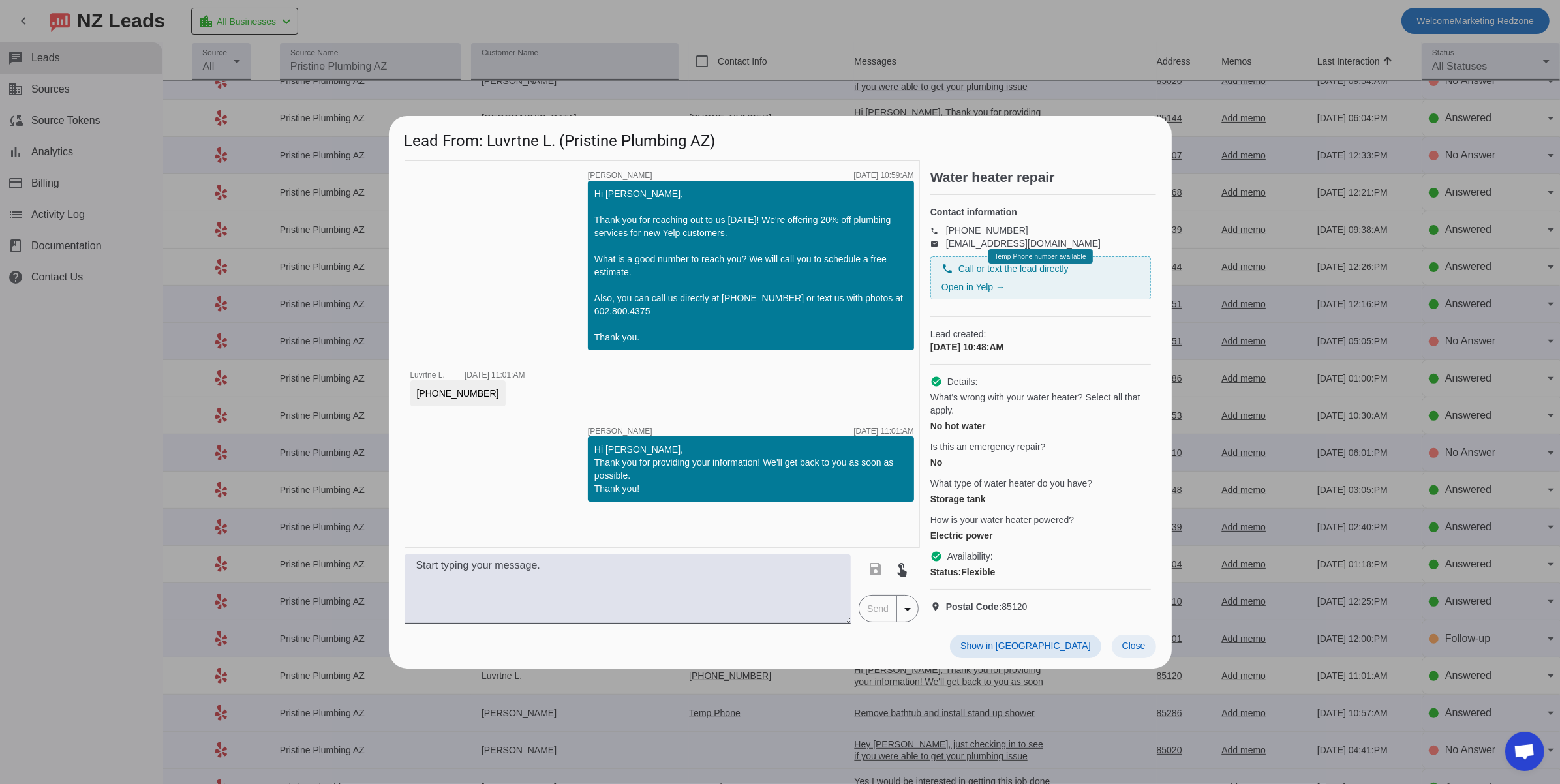
click at [1124, 651] on span "Close" at bounding box center [1133, 646] width 23 height 11
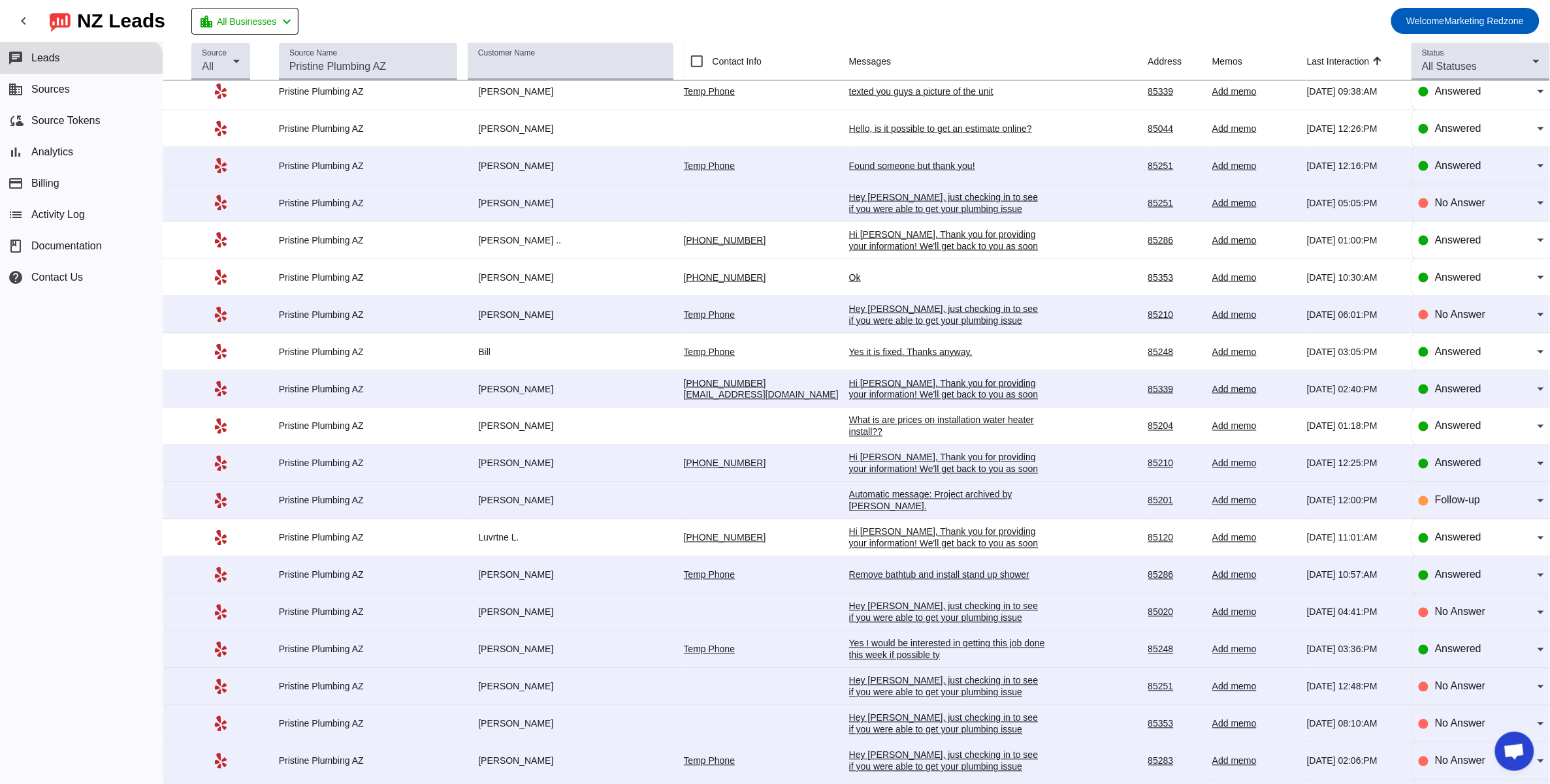
scroll to position [668, 0]
